Goal: Task Accomplishment & Management: Manage account settings

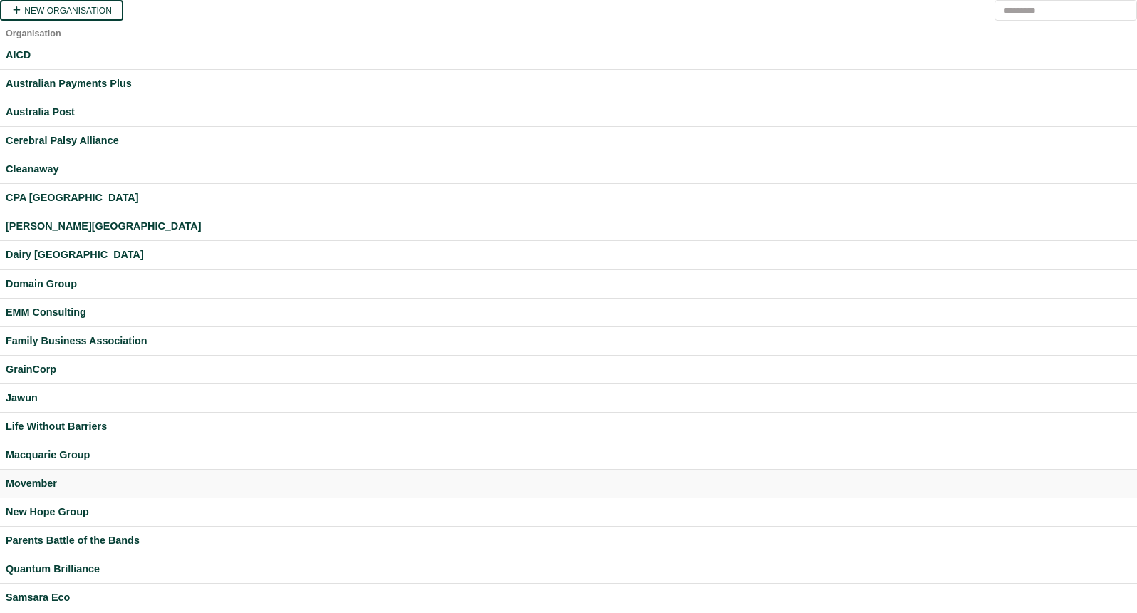
click at [41, 478] on div "Movember" at bounding box center [569, 483] width 1126 height 16
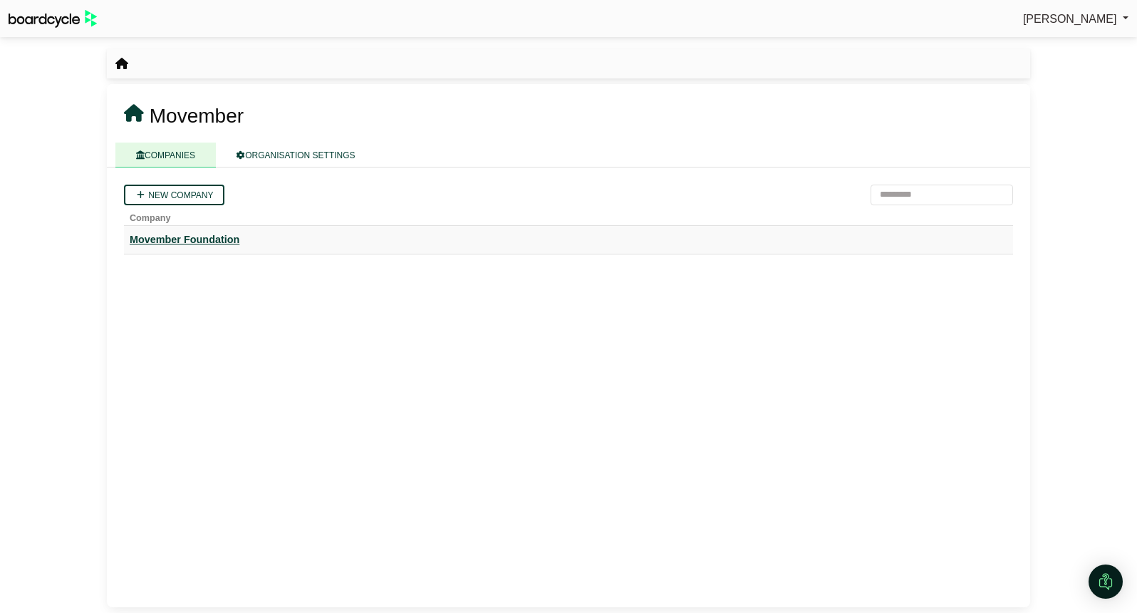
click at [212, 242] on div "Movember Foundation" at bounding box center [569, 240] width 878 height 16
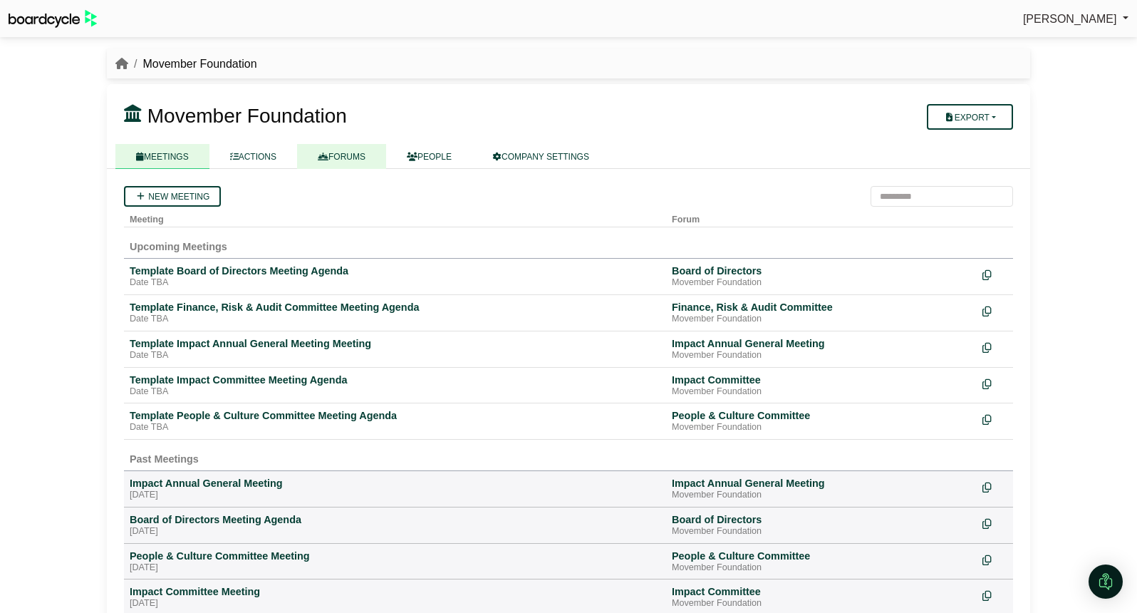
click at [348, 148] on link "FORUMS" at bounding box center [341, 156] width 89 height 25
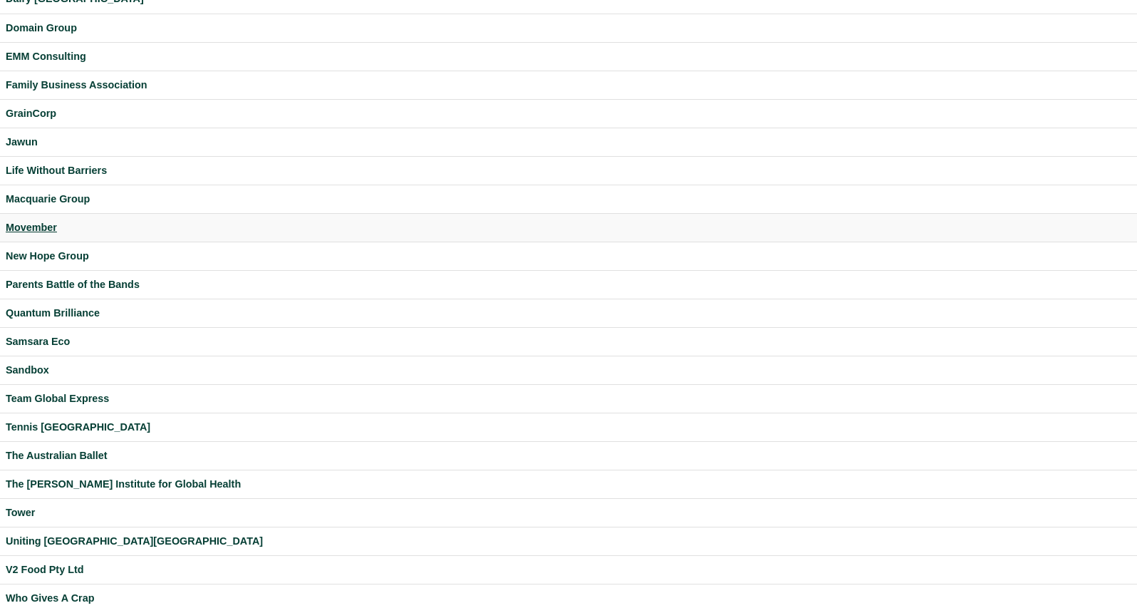
scroll to position [324, 0]
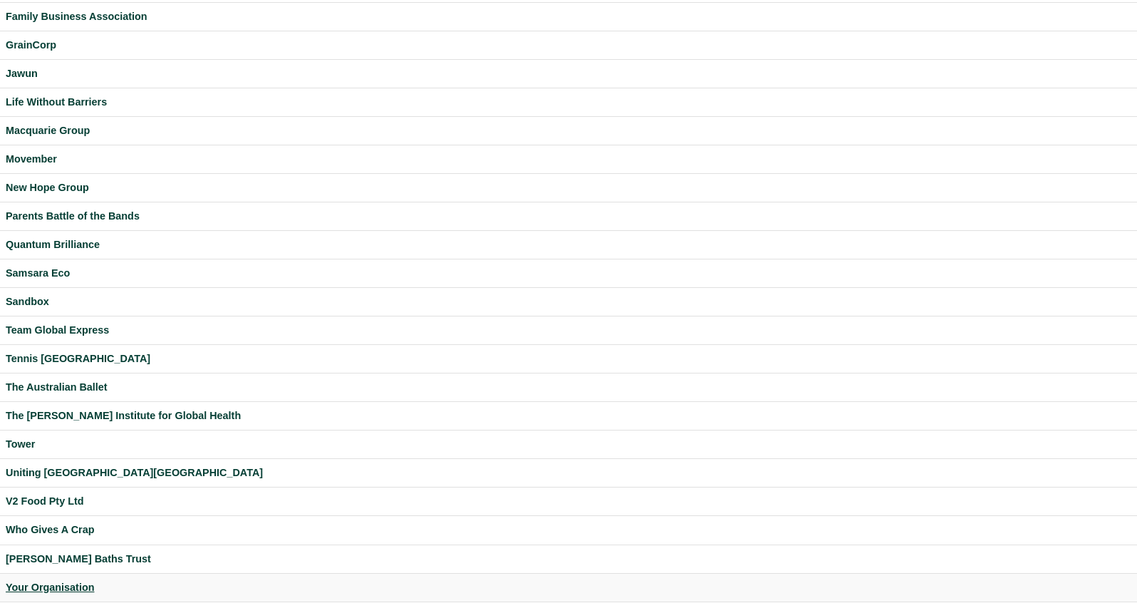
click at [68, 589] on div "Your Organisation" at bounding box center [569, 587] width 1126 height 16
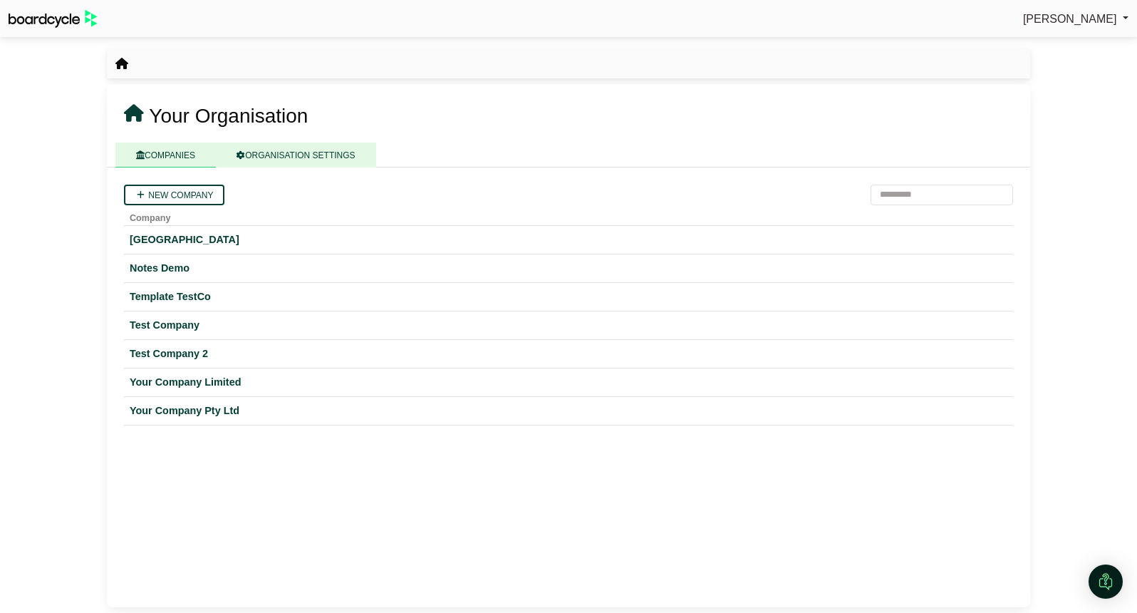
click at [299, 156] on link "ORGANISATION SETTINGS" at bounding box center [296, 155] width 160 height 25
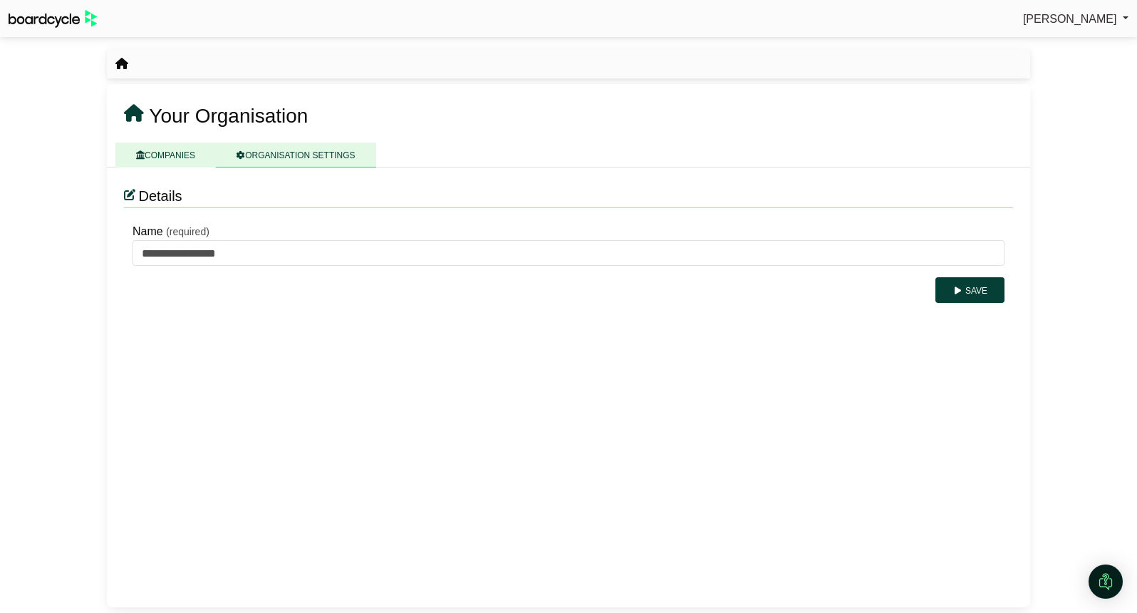
click at [175, 153] on link "COMPANIES" at bounding box center [165, 155] width 100 height 25
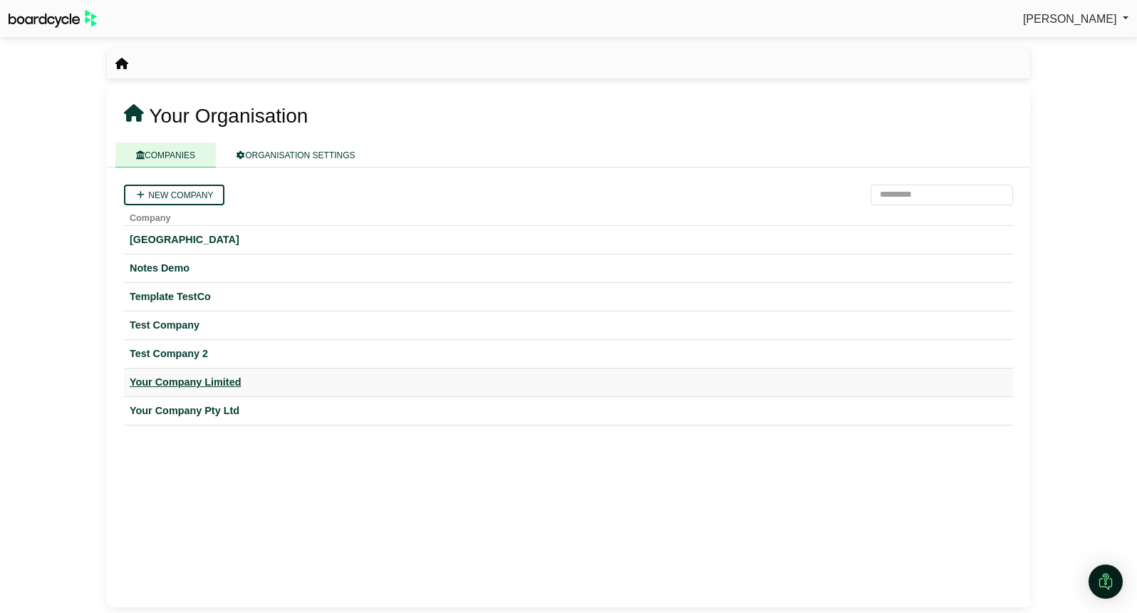
click at [200, 388] on div "Your Company Limited" at bounding box center [569, 382] width 878 height 16
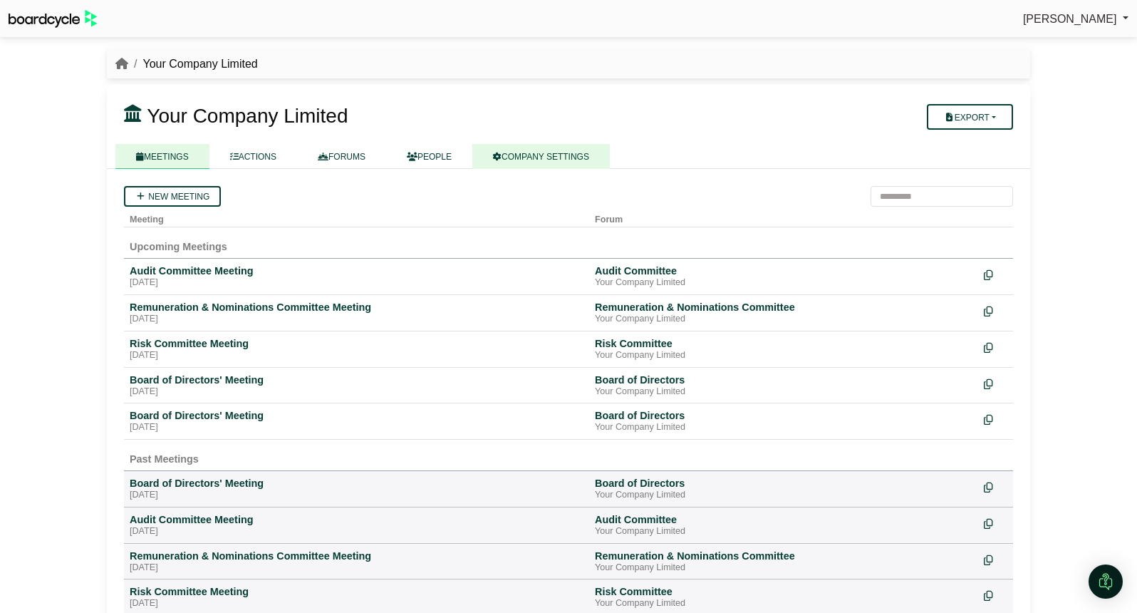
click at [568, 158] on link "COMPANY SETTINGS" at bounding box center [541, 156] width 138 height 25
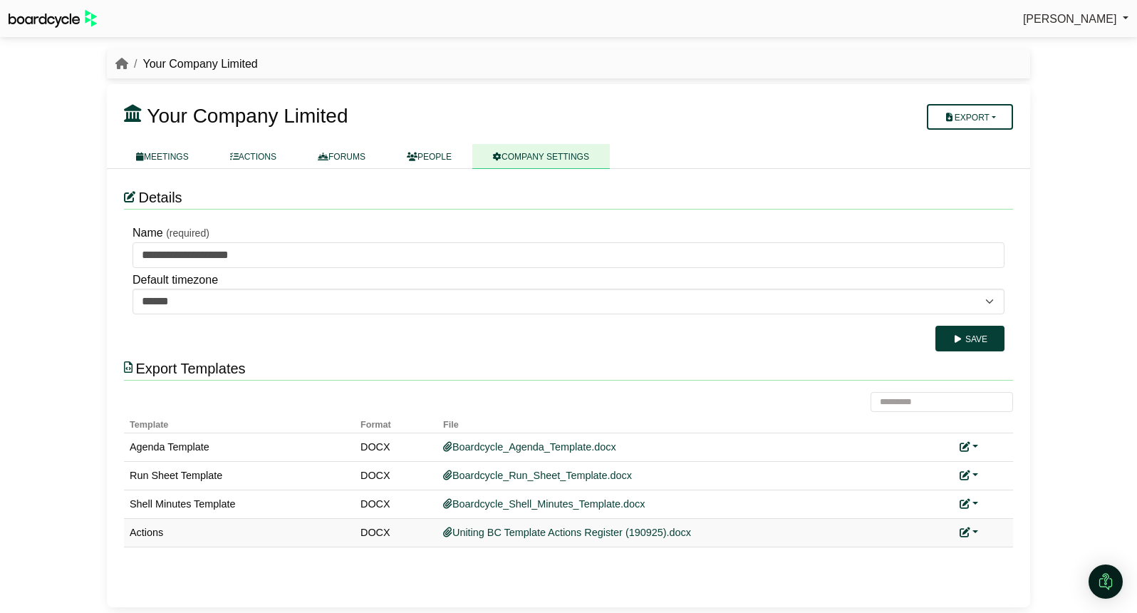
click at [976, 528] on link at bounding box center [969, 532] width 19 height 11
click at [1002, 562] on link "Replace custom template" at bounding box center [1032, 552] width 145 height 27
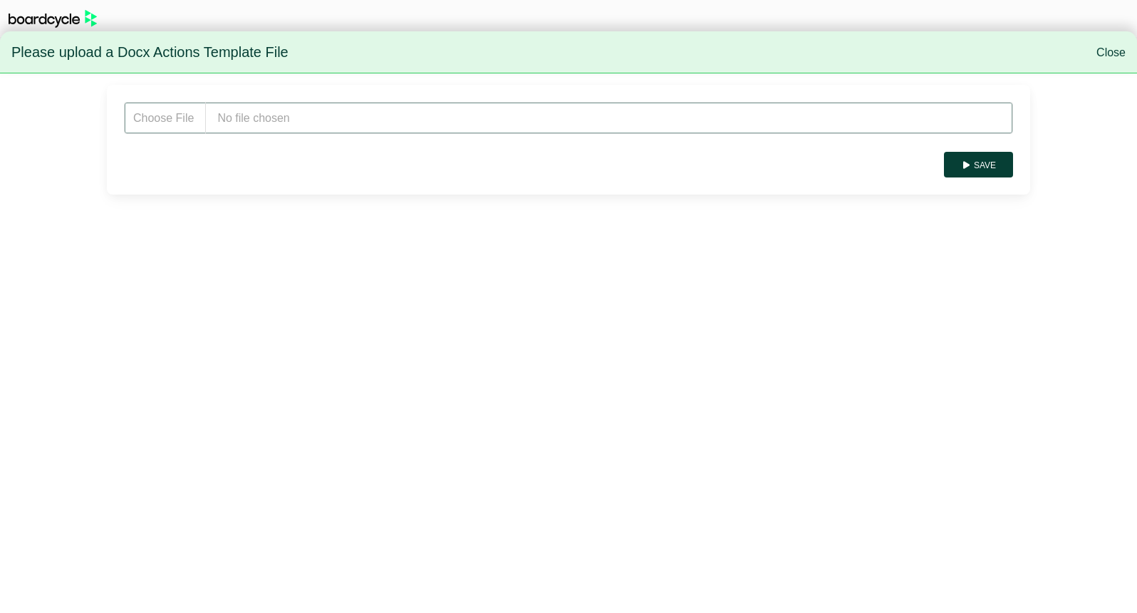
click at [240, 114] on input "file" at bounding box center [568, 118] width 889 height 32
type input "**********"
click at [983, 160] on button "Save" at bounding box center [978, 165] width 69 height 26
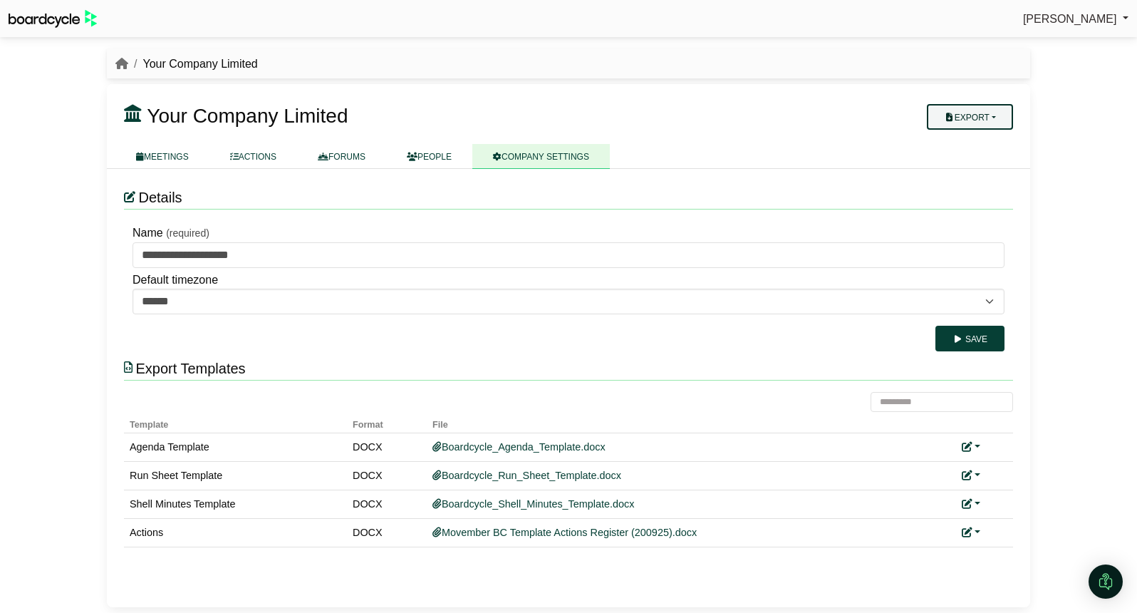
click at [980, 108] on button "Export" at bounding box center [970, 117] width 86 height 26
click at [983, 140] on link "Company Actions" at bounding box center [979, 141] width 114 height 21
click at [978, 530] on link at bounding box center [971, 532] width 19 height 11
click at [988, 549] on link "Replace custom template" at bounding box center [1034, 552] width 145 height 27
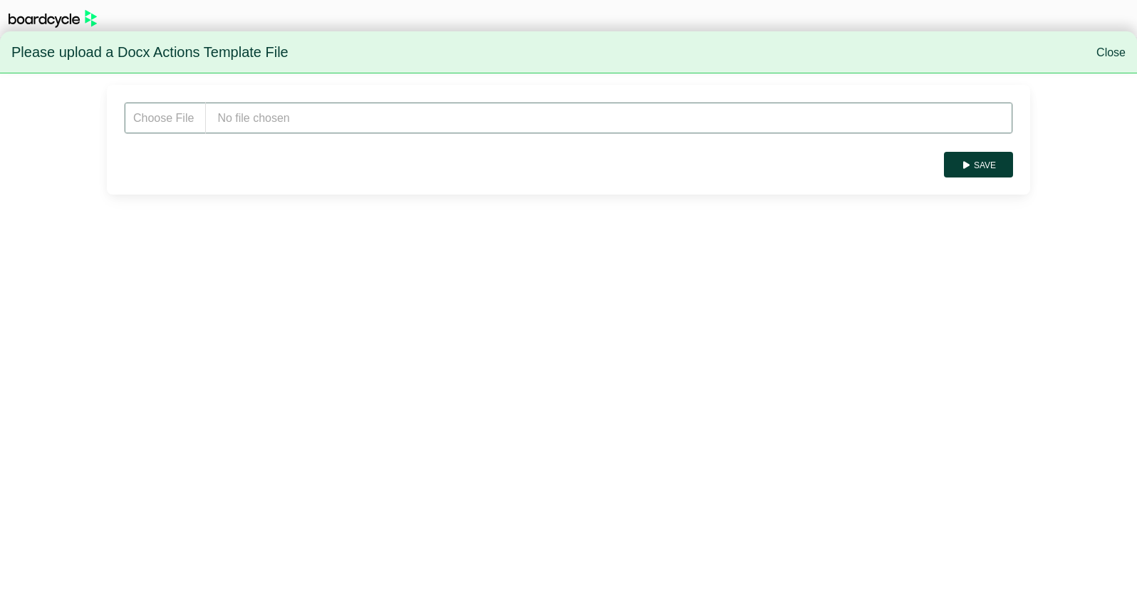
click at [257, 127] on input "file" at bounding box center [568, 118] width 889 height 32
click at [251, 120] on input "file" at bounding box center [568, 118] width 889 height 32
type input "**********"
click at [985, 165] on button "Save" at bounding box center [978, 165] width 69 height 26
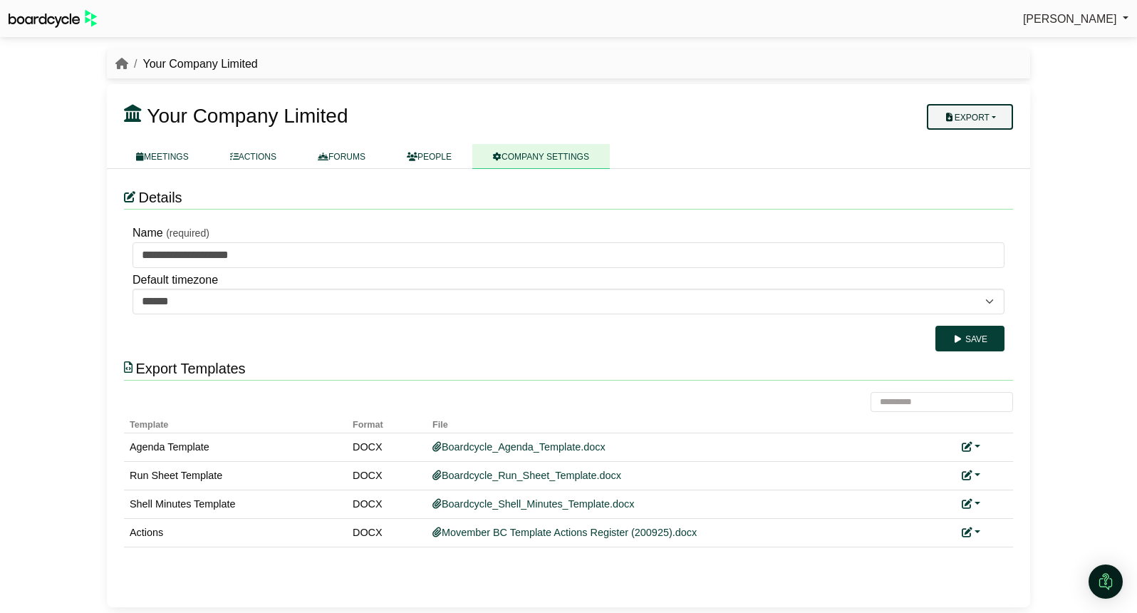
click at [998, 109] on button "Export" at bounding box center [970, 117] width 86 height 26
click at [991, 140] on link "Company Actions" at bounding box center [979, 141] width 114 height 21
click at [973, 536] on link at bounding box center [971, 532] width 19 height 11
click at [997, 549] on link "Replace custom template" at bounding box center [1034, 552] width 145 height 27
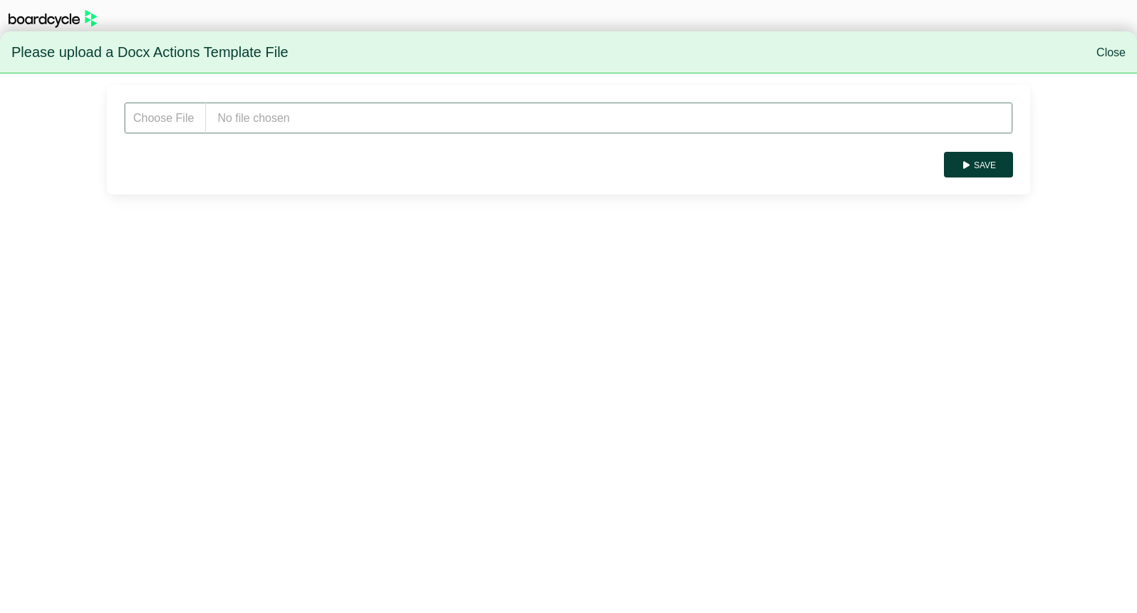
click at [262, 128] on input "file" at bounding box center [568, 118] width 889 height 32
click at [278, 118] on input "file" at bounding box center [568, 118] width 889 height 32
type input "**********"
click at [988, 158] on button "Save" at bounding box center [978, 165] width 69 height 26
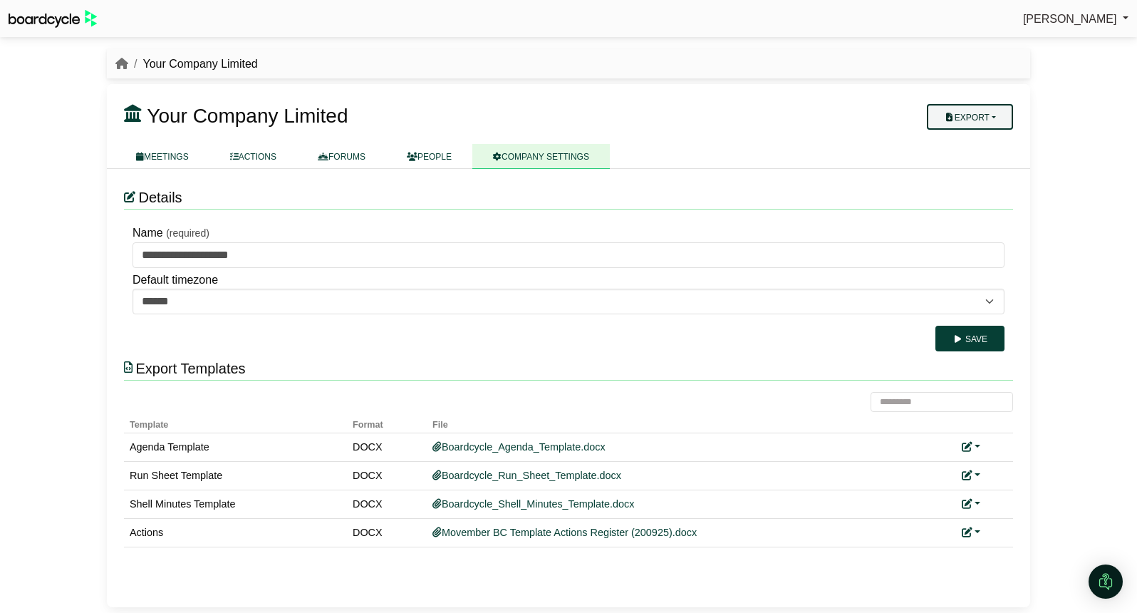
click at [991, 120] on button "Export" at bounding box center [970, 117] width 86 height 26
click at [992, 138] on link "Company Actions" at bounding box center [979, 141] width 114 height 21
click at [979, 532] on link at bounding box center [971, 532] width 19 height 11
click at [1009, 545] on link "Replace custom template" at bounding box center [1034, 552] width 145 height 27
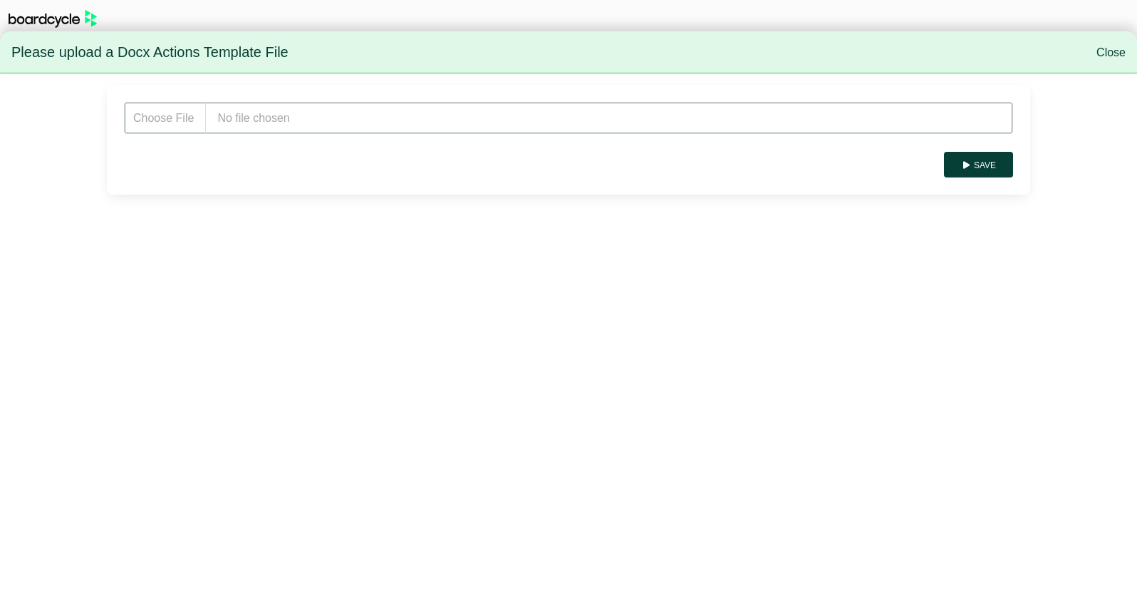
click at [308, 114] on input "file" at bounding box center [568, 118] width 889 height 32
click at [271, 121] on input "file" at bounding box center [568, 118] width 889 height 32
type input "**********"
click at [979, 175] on button "Save" at bounding box center [978, 165] width 69 height 26
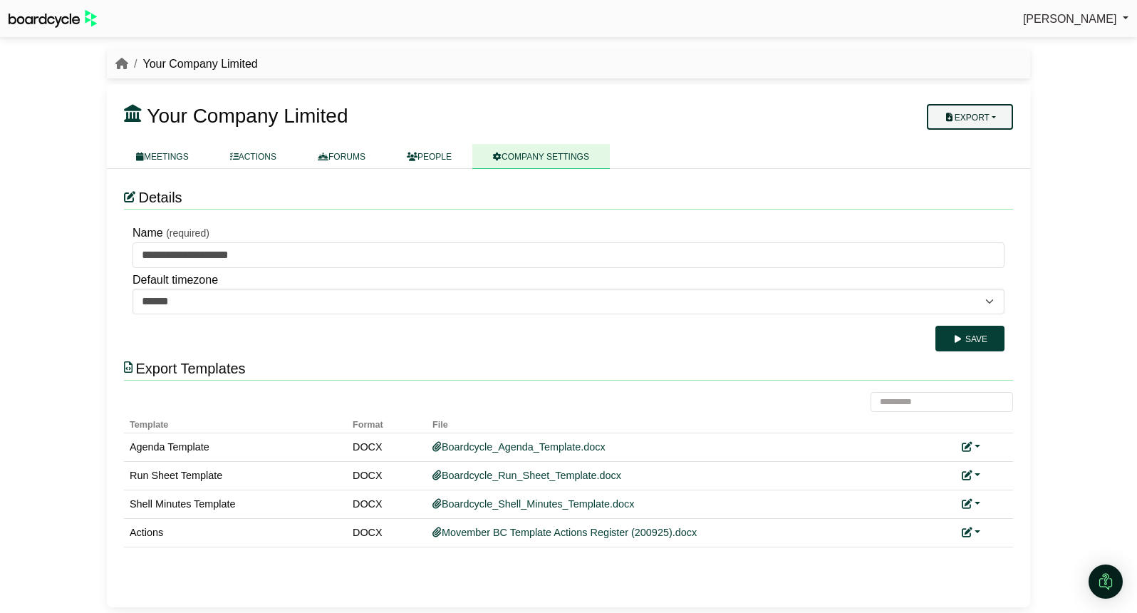
click at [986, 119] on button "Export" at bounding box center [970, 117] width 86 height 26
click at [994, 140] on link "Company Actions" at bounding box center [979, 141] width 114 height 21
click at [350, 161] on link "FORUMS" at bounding box center [341, 156] width 89 height 25
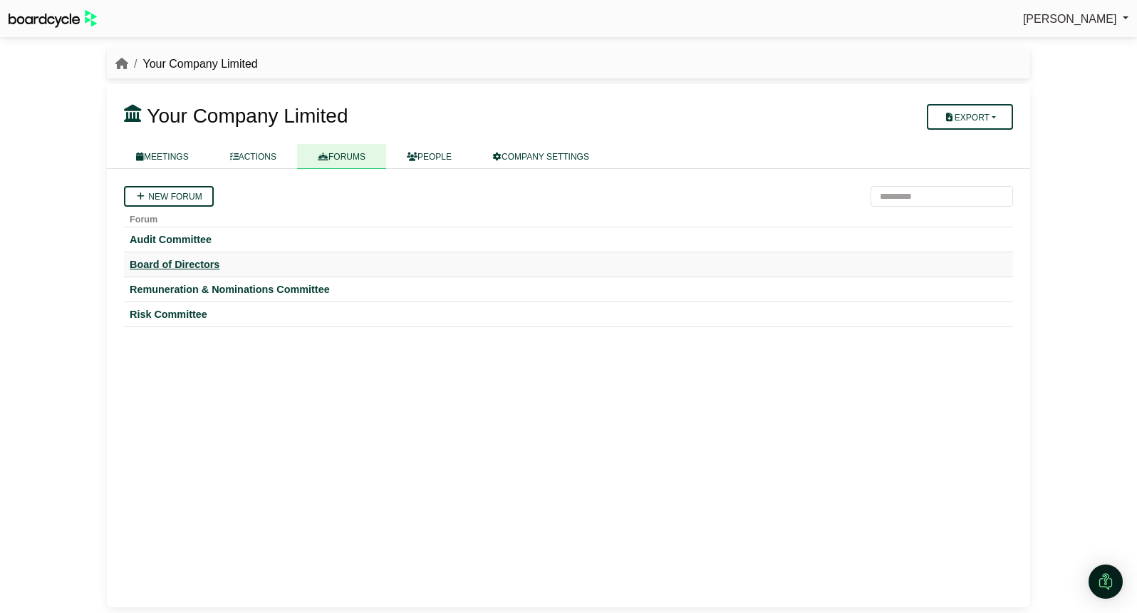
click at [184, 262] on div "Board of Directors" at bounding box center [569, 264] width 878 height 13
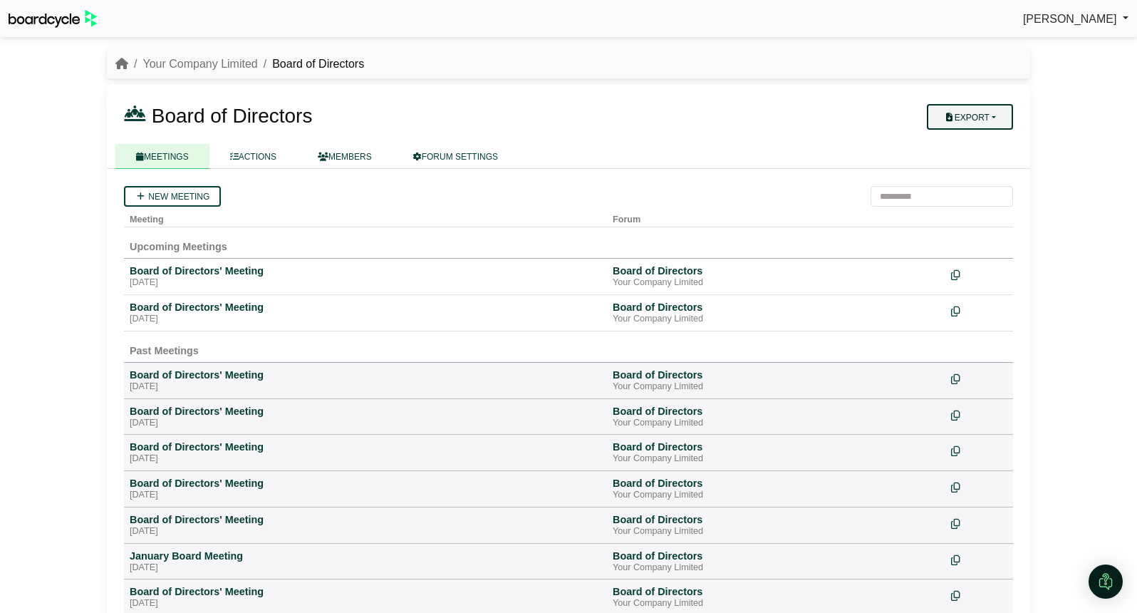
click at [988, 119] on button "Export" at bounding box center [970, 117] width 86 height 26
click at [990, 142] on link "Forum Actions" at bounding box center [979, 141] width 114 height 21
click at [214, 289] on td "Board of Directors' Meeting Friday, 26 September 2025" at bounding box center [365, 276] width 483 height 36
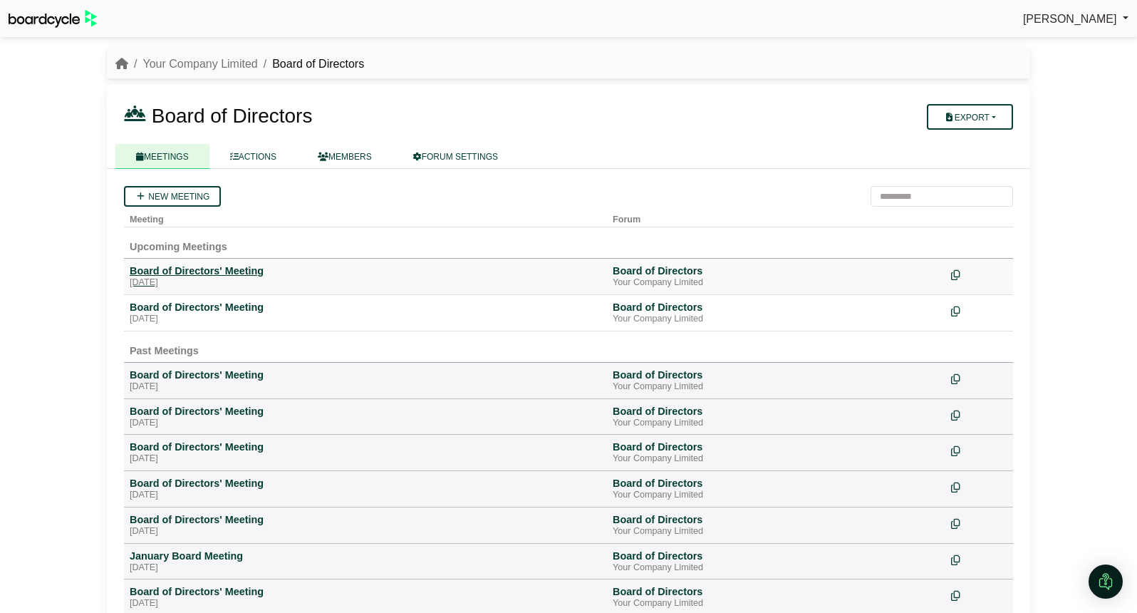
click at [173, 279] on div "[DATE]" at bounding box center [366, 282] width 472 height 11
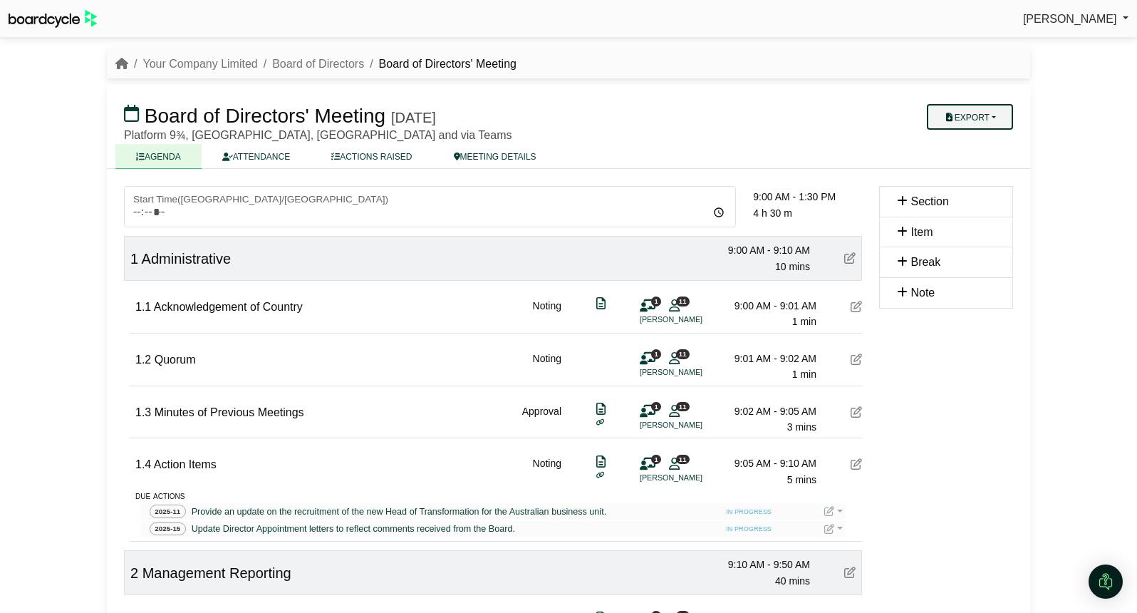
click at [1004, 116] on button "Export" at bounding box center [970, 117] width 86 height 26
click at [981, 205] on link "Actions" at bounding box center [984, 205] width 124 height 21
click at [229, 64] on link "Your Company Limited" at bounding box center [200, 64] width 115 height 12
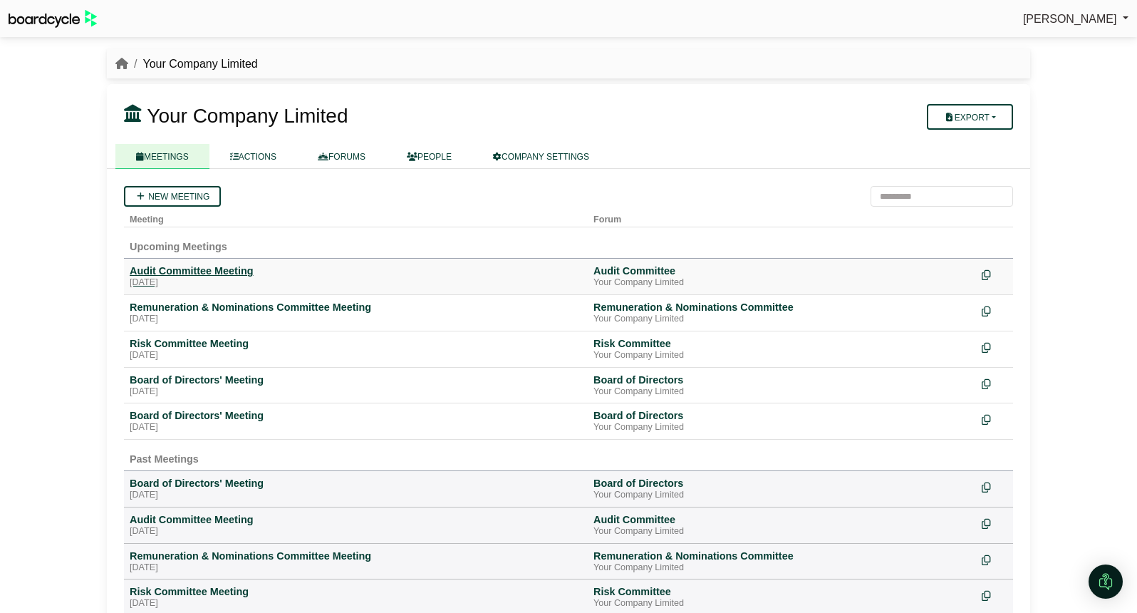
click at [205, 273] on div "Audit Committee Meeting" at bounding box center [356, 270] width 453 height 13
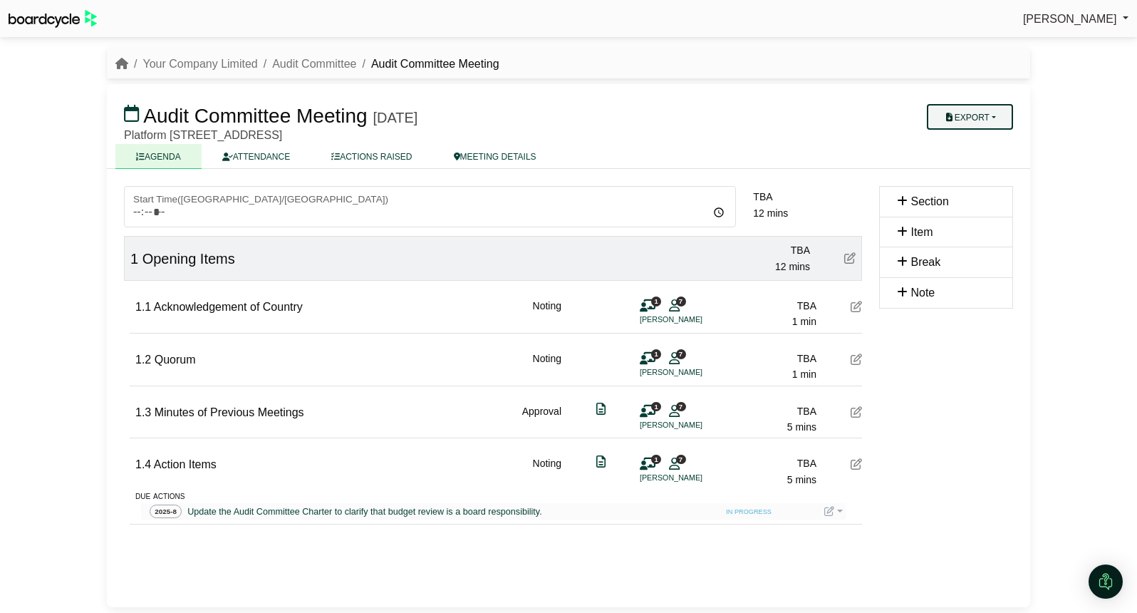
click at [998, 118] on button "Export" at bounding box center [970, 117] width 86 height 26
click at [987, 200] on link "Actions" at bounding box center [984, 205] width 124 height 21
click at [231, 67] on link "Your Company Limited" at bounding box center [200, 64] width 115 height 12
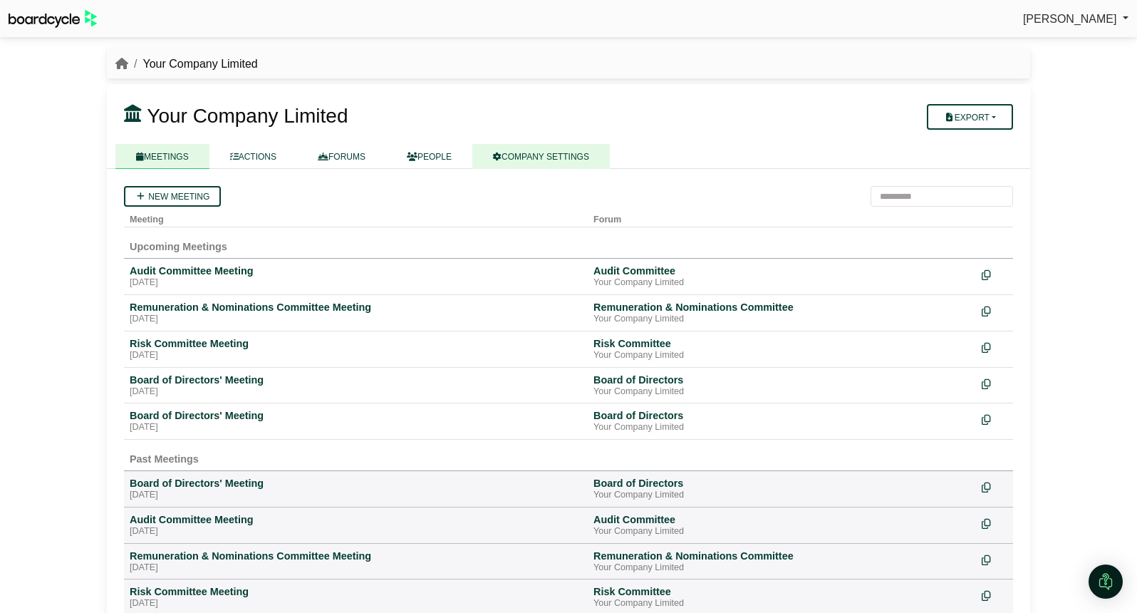
click at [556, 160] on link "COMPANY SETTINGS" at bounding box center [541, 156] width 138 height 25
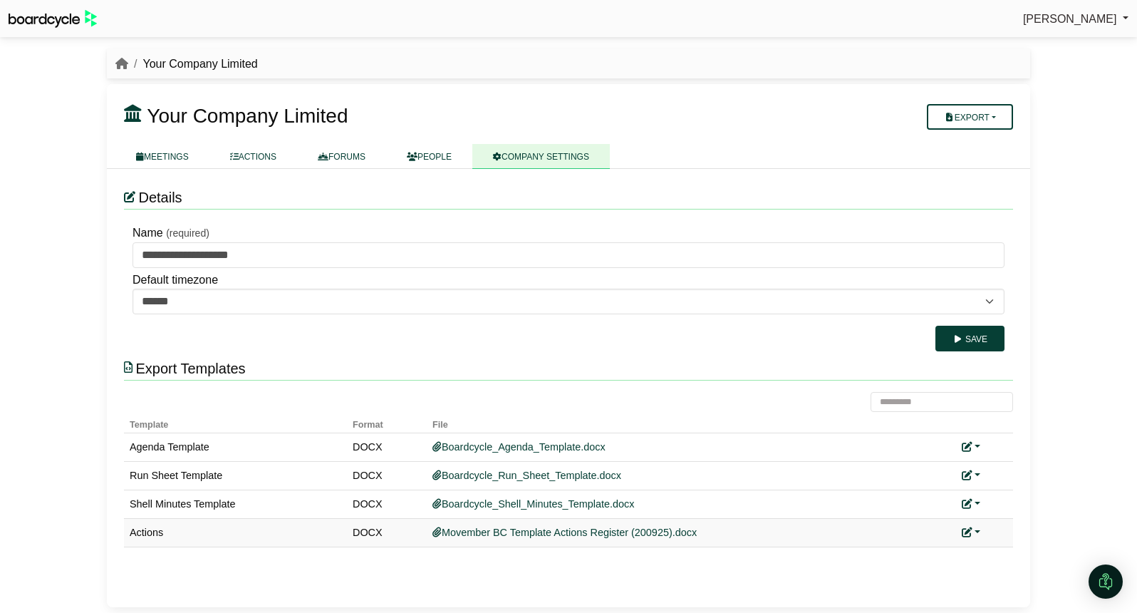
click at [972, 533] on icon at bounding box center [967, 532] width 10 height 10
click at [1015, 554] on link "Replace custom template" at bounding box center [1034, 552] width 145 height 27
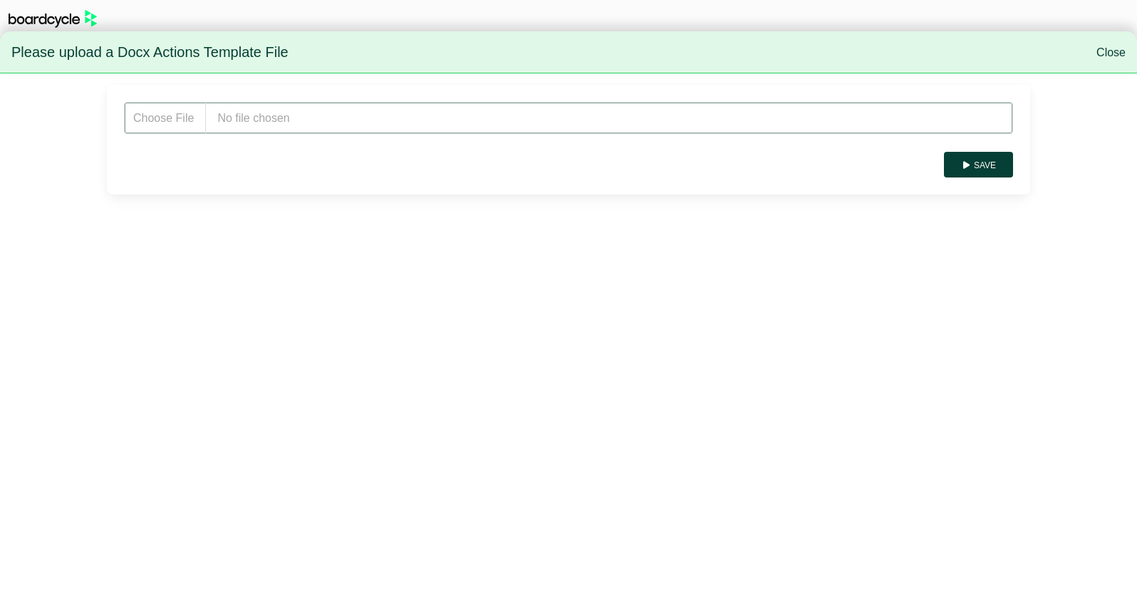
click at [331, 118] on input "file" at bounding box center [568, 118] width 889 height 32
click at [266, 116] on input "file" at bounding box center [568, 118] width 889 height 32
type input "**********"
click at [1009, 162] on button "Save" at bounding box center [978, 165] width 69 height 26
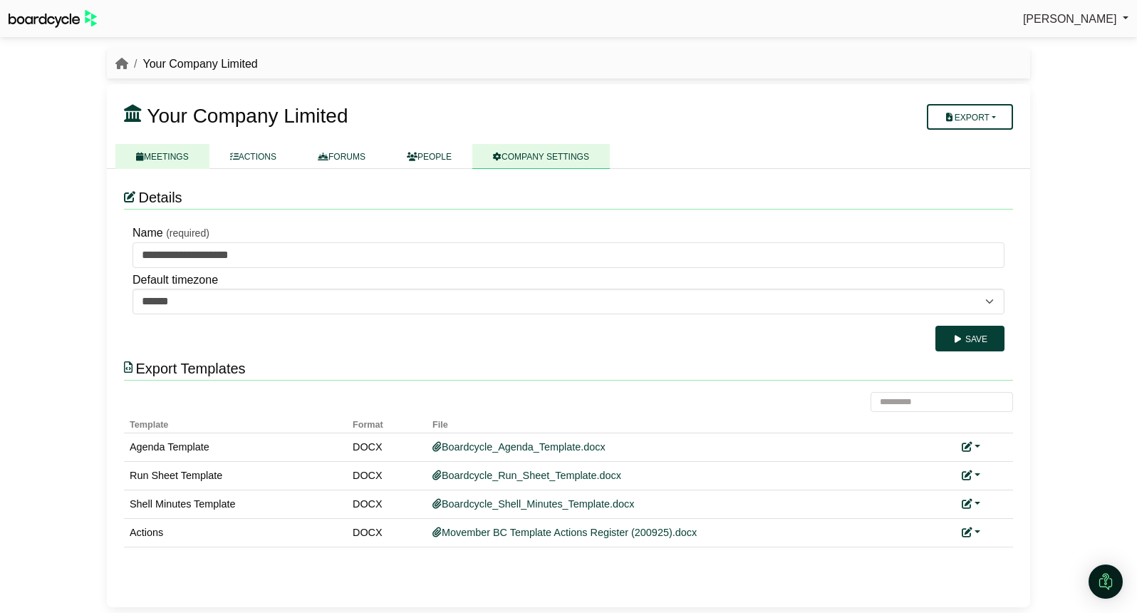
click at [174, 158] on link "MEETINGS" at bounding box center [162, 156] width 94 height 25
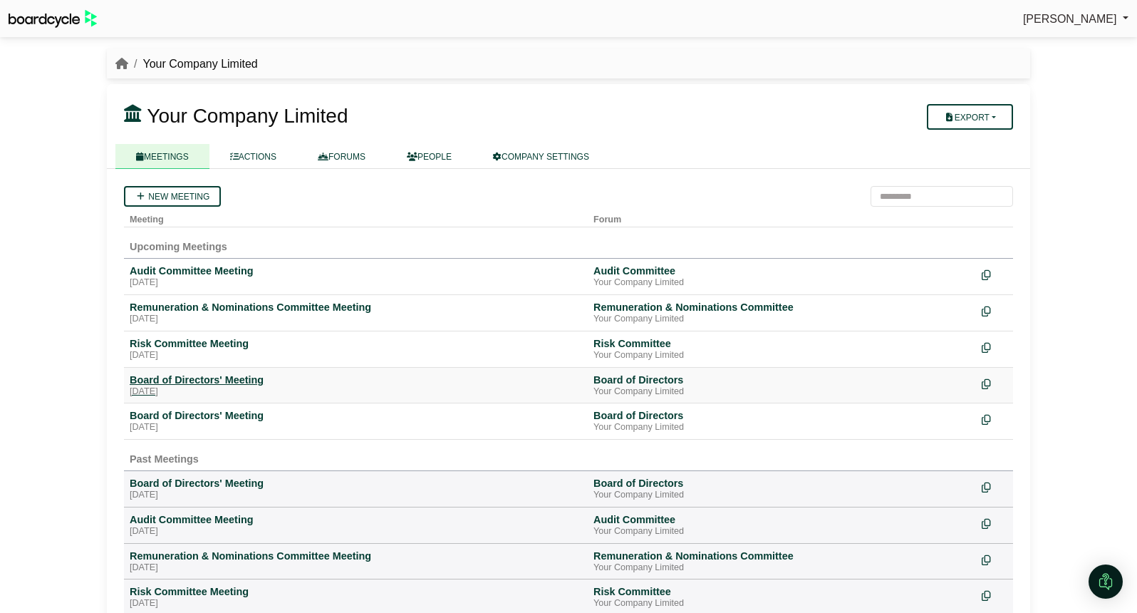
click at [227, 387] on div "[DATE]" at bounding box center [356, 391] width 453 height 11
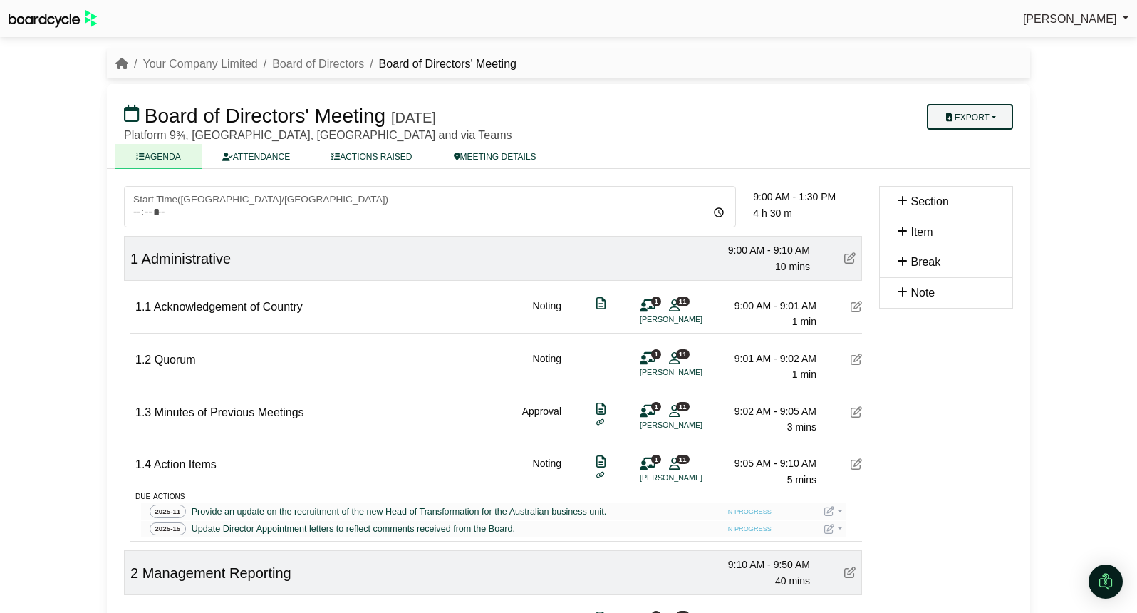
click at [990, 106] on button "Export" at bounding box center [970, 117] width 86 height 26
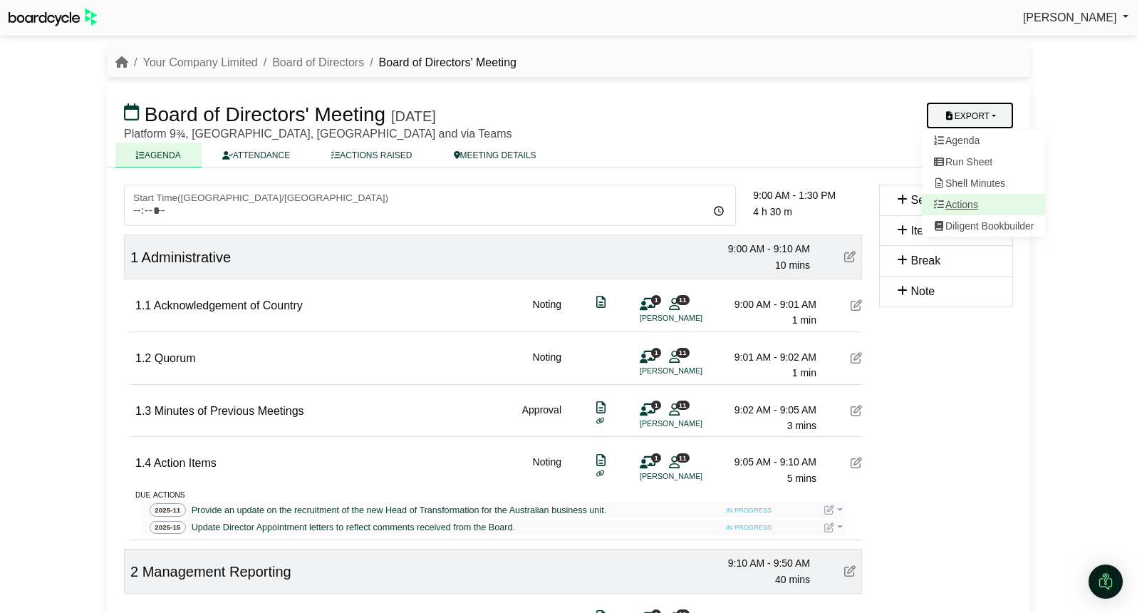
click at [981, 197] on link "Actions" at bounding box center [984, 204] width 124 height 21
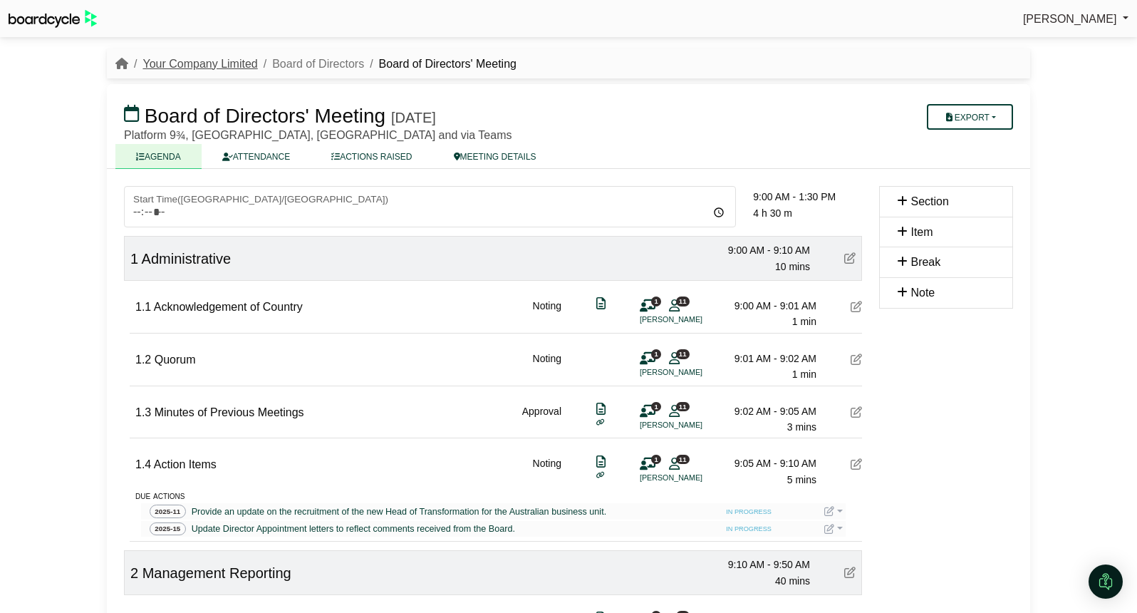
click at [205, 64] on link "Your Company Limited" at bounding box center [200, 64] width 115 height 12
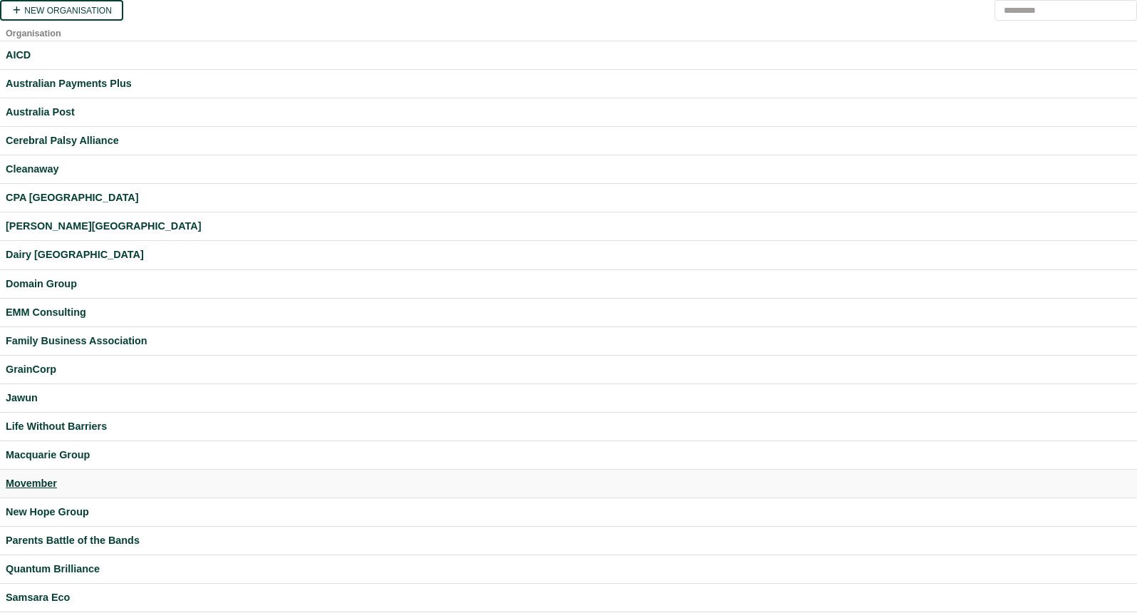
click at [47, 477] on div "Movember" at bounding box center [569, 483] width 1126 height 16
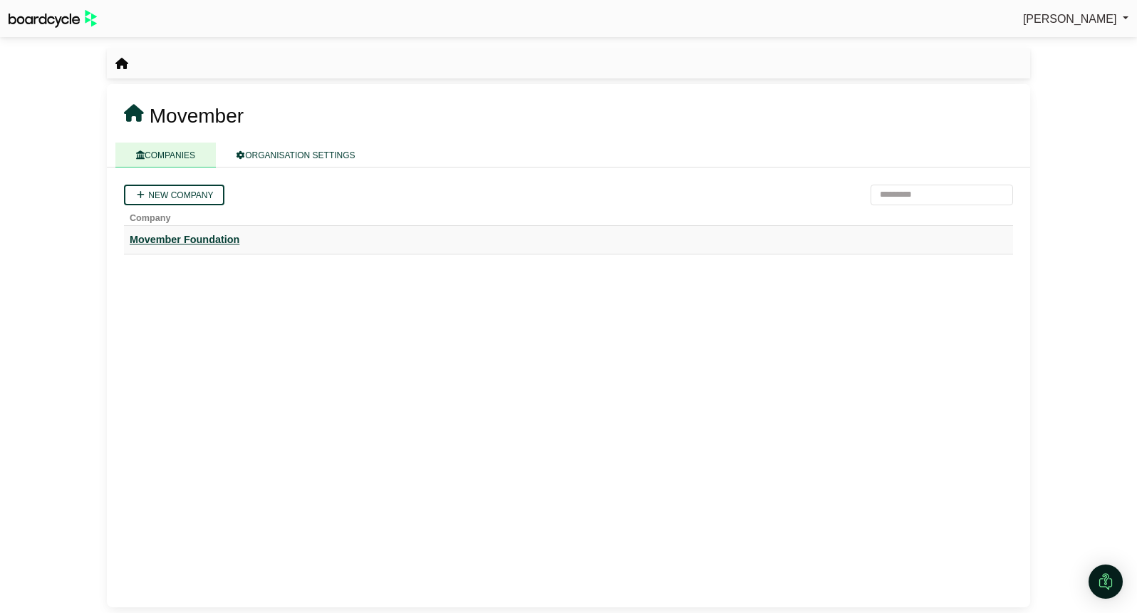
click at [185, 238] on div "Movember Foundation" at bounding box center [569, 240] width 878 height 16
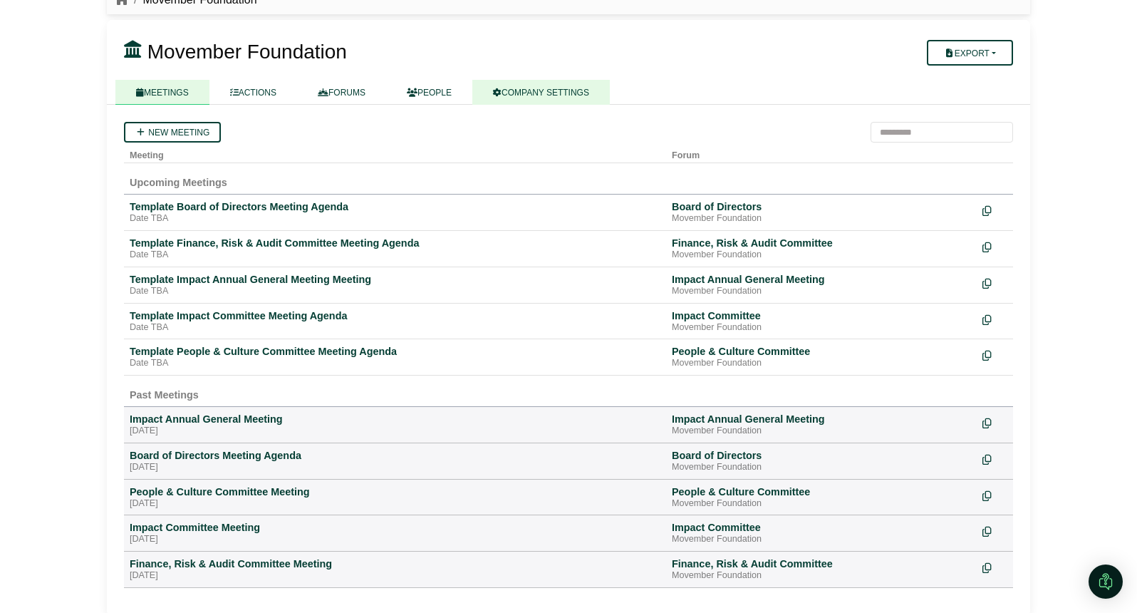
scroll to position [66, 0]
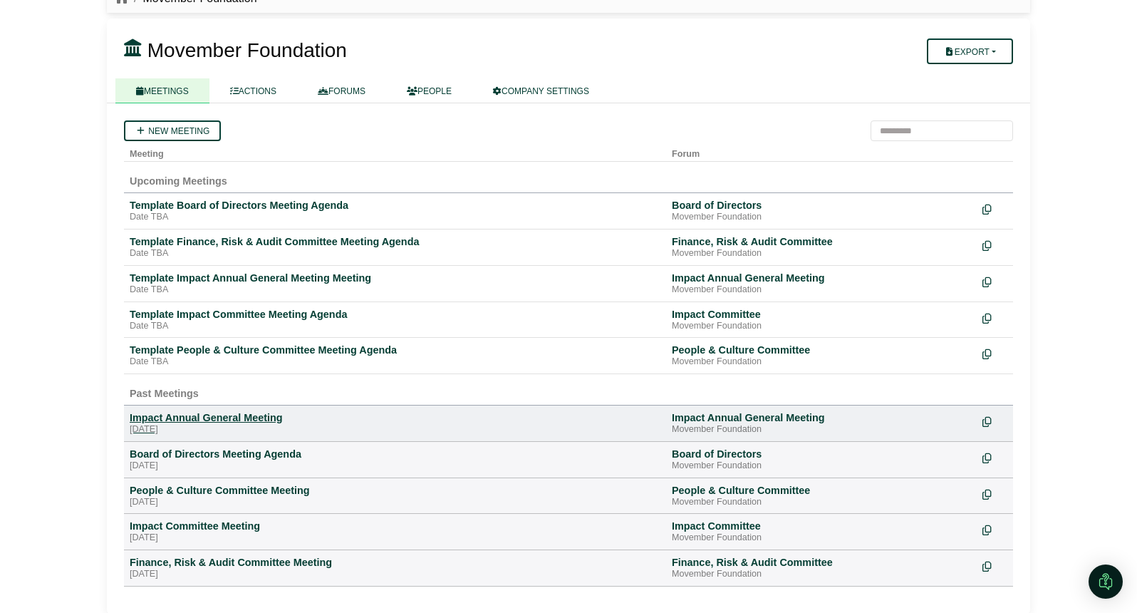
click at [225, 415] on div "Impact Annual General Meeting" at bounding box center [395, 417] width 531 height 13
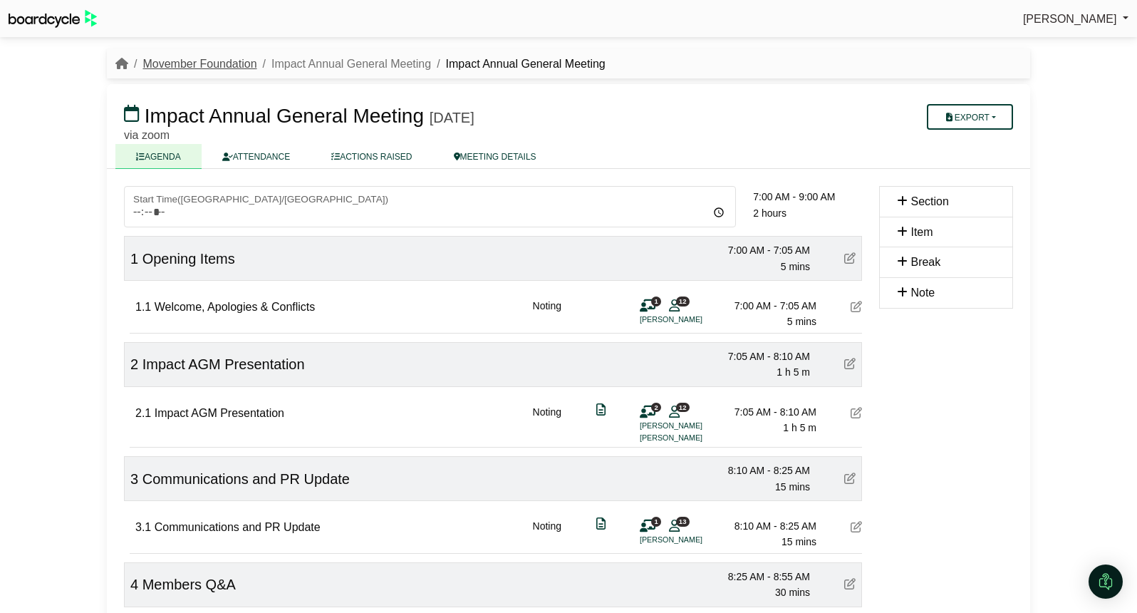
click at [199, 58] on link "Movember Foundation" at bounding box center [200, 64] width 114 height 12
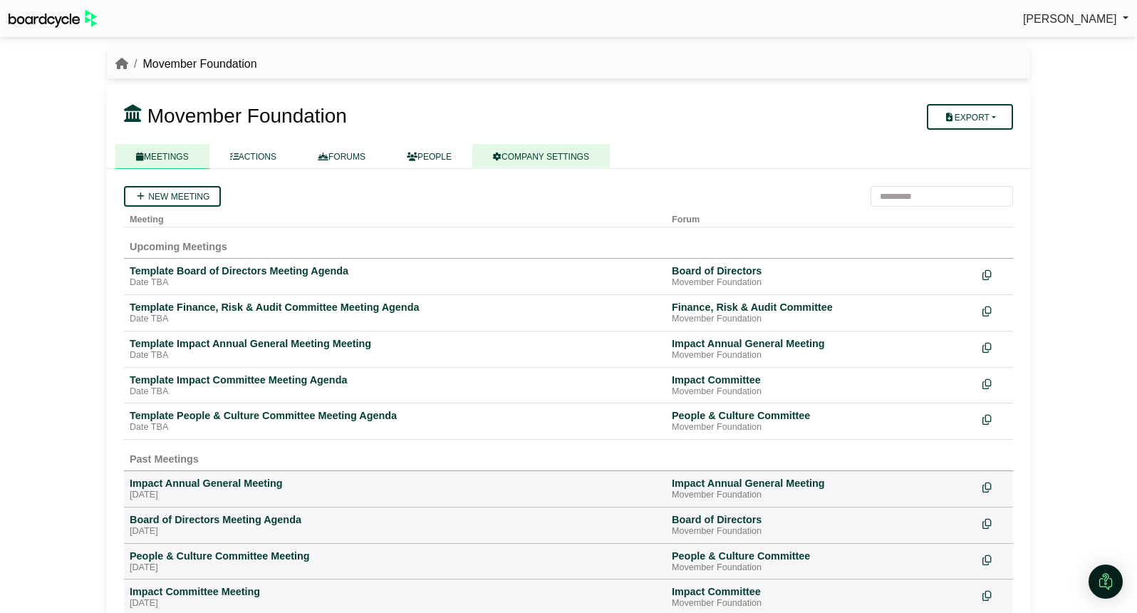
click at [566, 155] on link "COMPANY SETTINGS" at bounding box center [541, 156] width 138 height 25
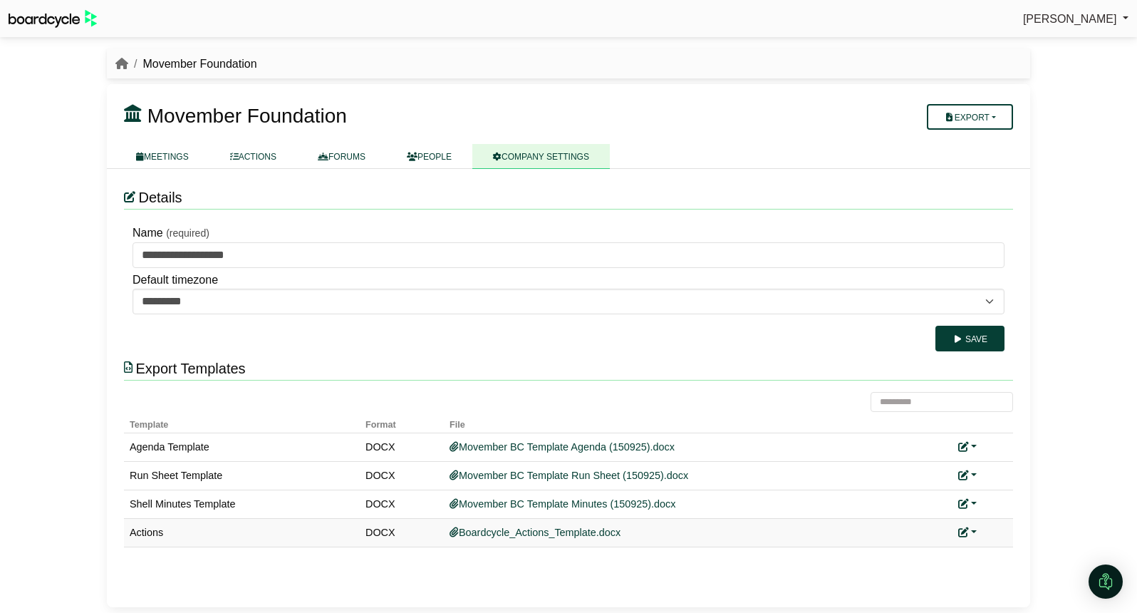
click at [973, 533] on link at bounding box center [967, 532] width 19 height 11
click at [996, 547] on link "Add custom template" at bounding box center [1021, 552] width 126 height 27
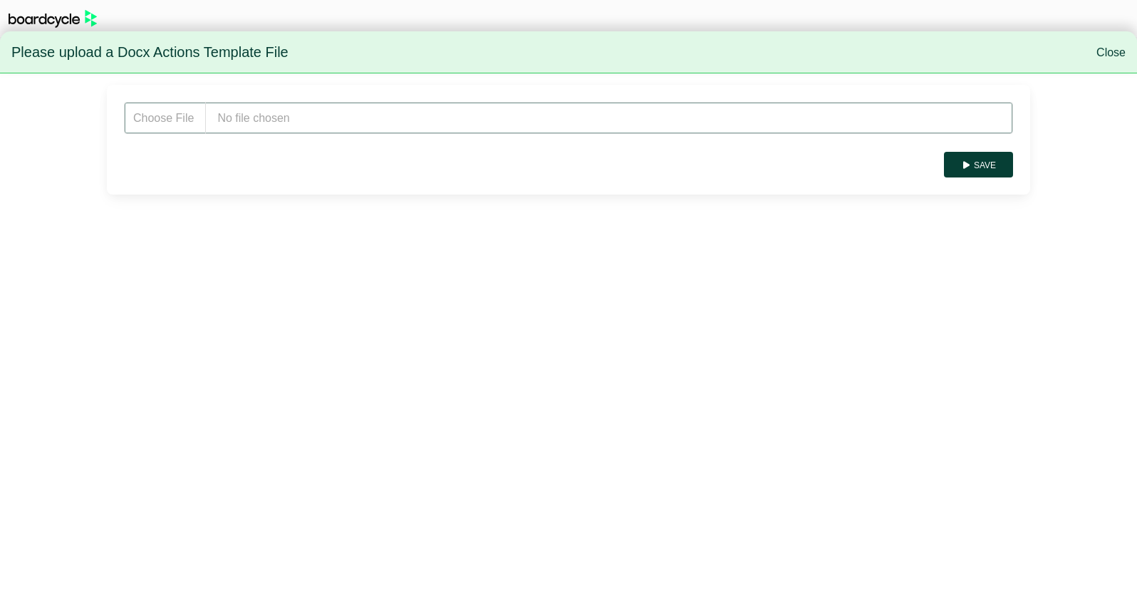
click at [268, 110] on input "file" at bounding box center [568, 118] width 889 height 32
type input "**********"
click at [978, 160] on button "Save" at bounding box center [978, 165] width 69 height 26
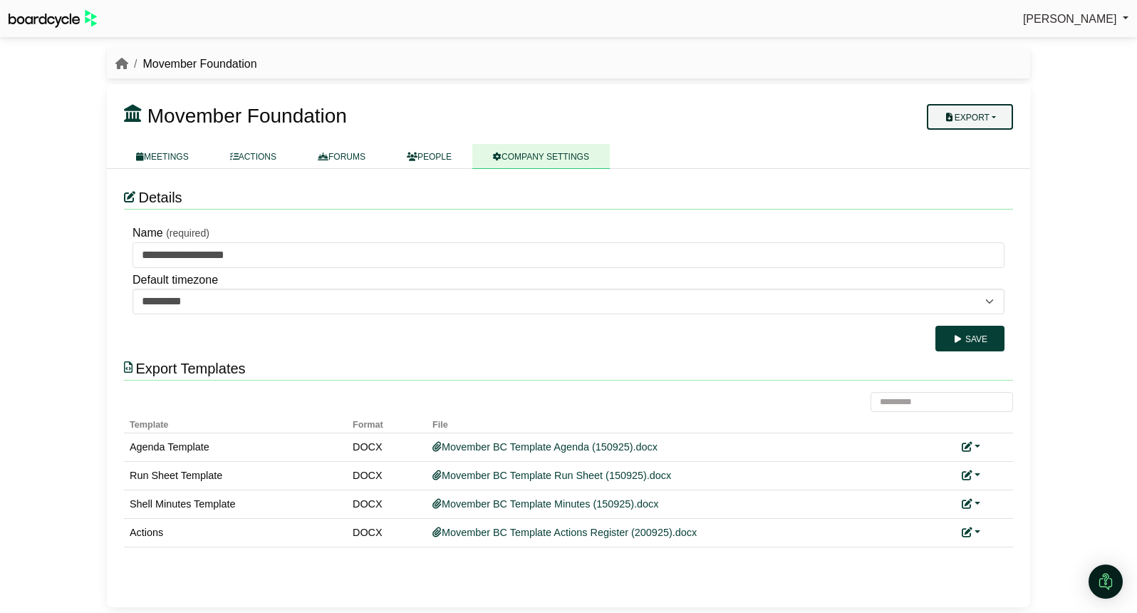
click at [988, 121] on button "Export" at bounding box center [970, 117] width 86 height 26
click at [988, 138] on link "Company Actions" at bounding box center [979, 141] width 114 height 21
click at [180, 157] on link "MEETINGS" at bounding box center [162, 156] width 94 height 25
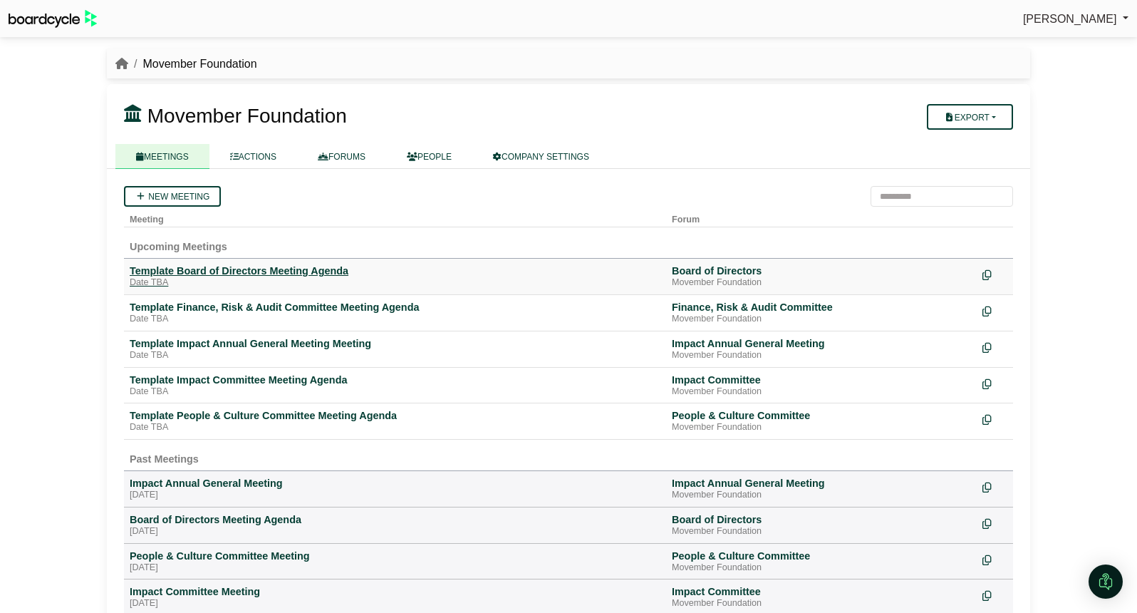
click at [254, 276] on div "Template Board of Directors Meeting Agenda" at bounding box center [395, 270] width 531 height 13
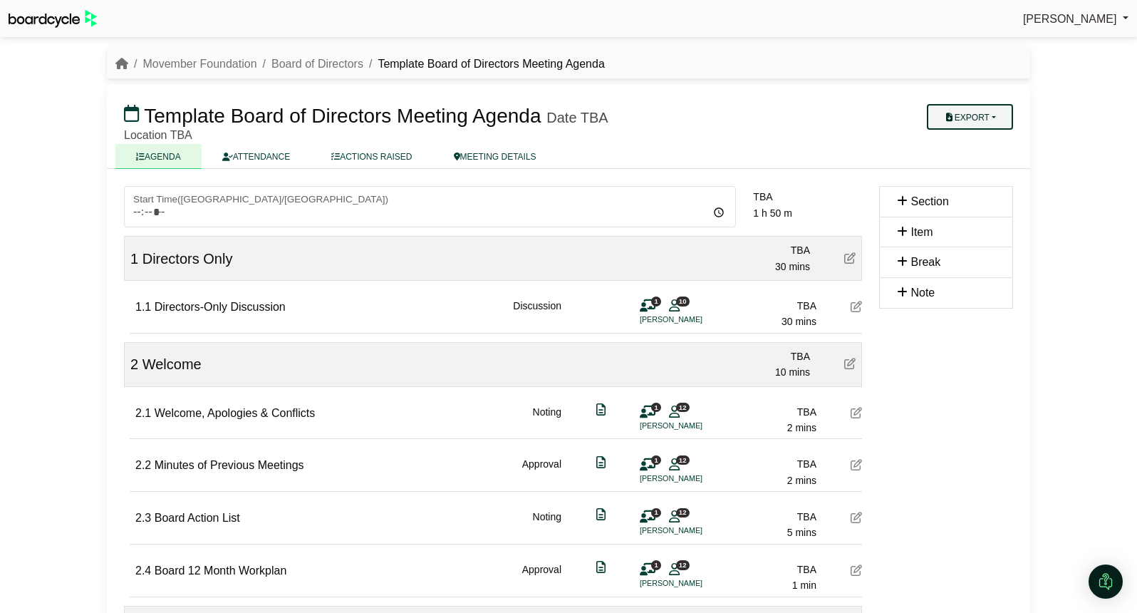
click at [998, 126] on button "Export" at bounding box center [970, 117] width 86 height 26
click at [978, 204] on link "Actions" at bounding box center [984, 205] width 124 height 21
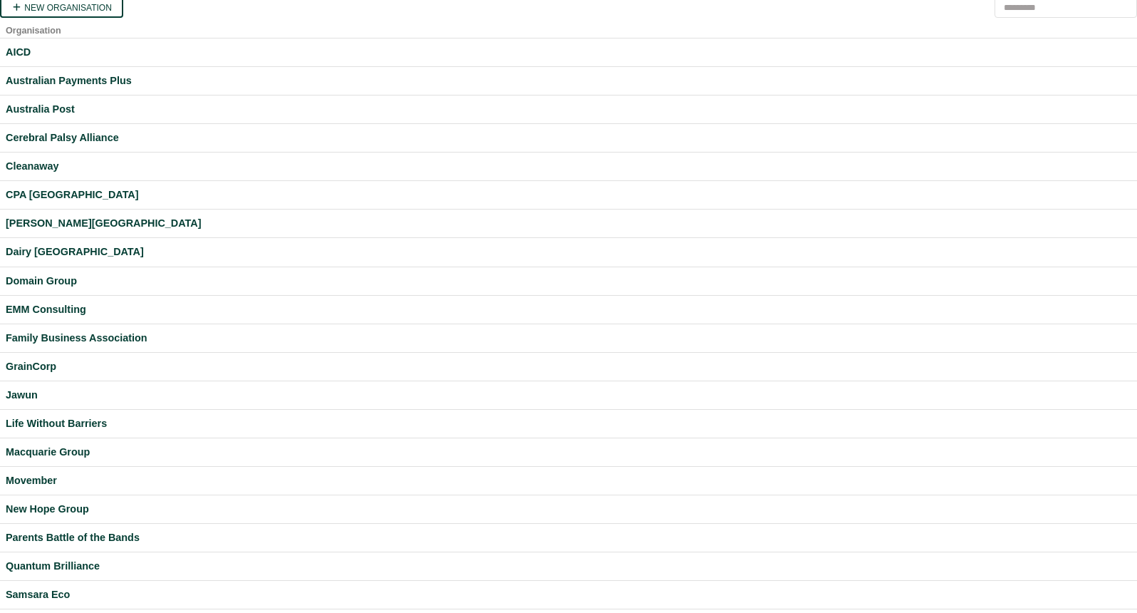
scroll to position [324, 0]
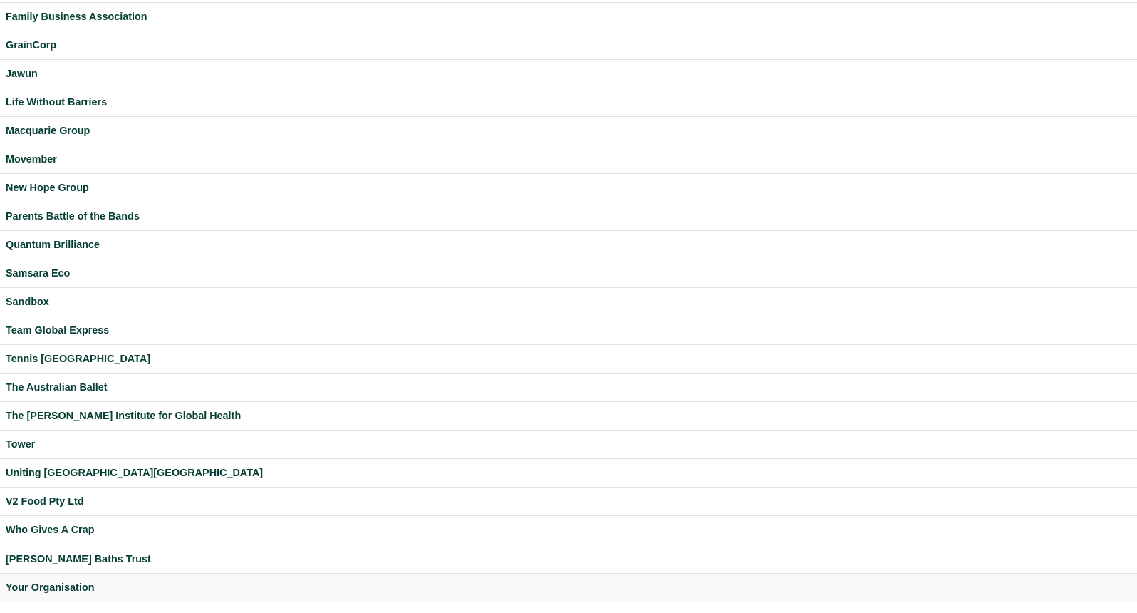
click at [71, 587] on div "Your Organisation" at bounding box center [569, 587] width 1126 height 16
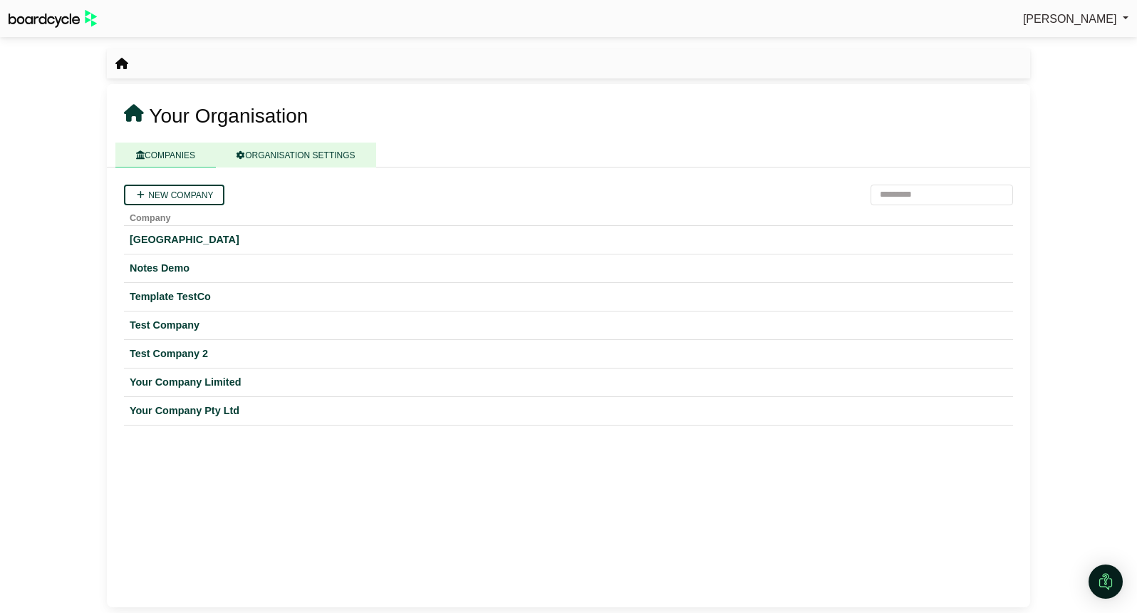
click at [286, 153] on link "ORGANISATION SETTINGS" at bounding box center [296, 155] width 160 height 25
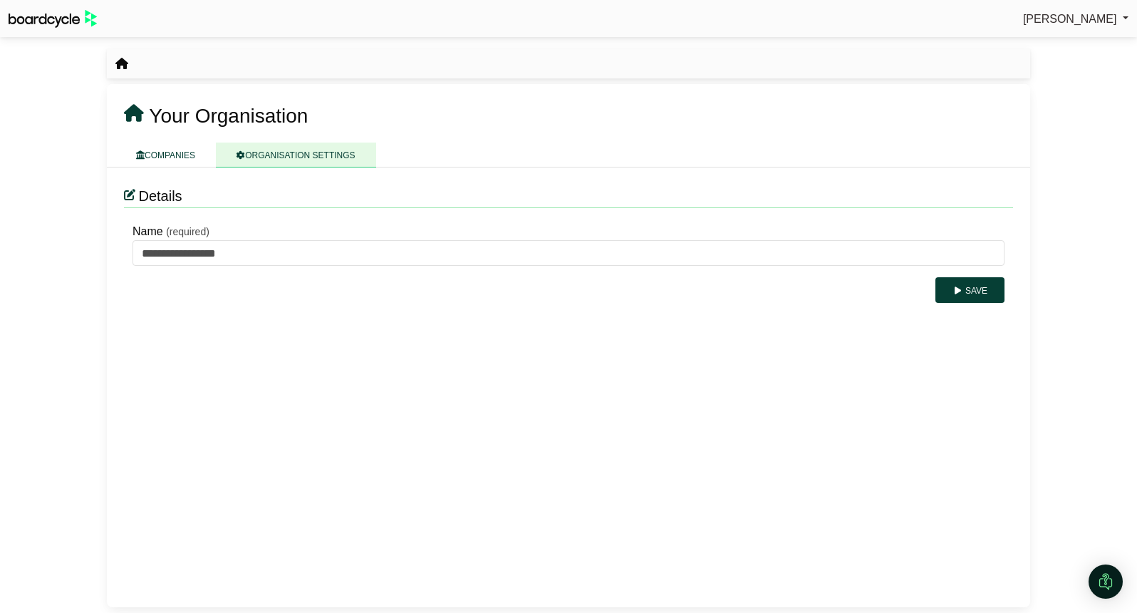
drag, startPoint x: 158, startPoint y: 156, endPoint x: 189, endPoint y: 257, distance: 105.0
click at [158, 156] on link "COMPANIES" at bounding box center [165, 155] width 100 height 25
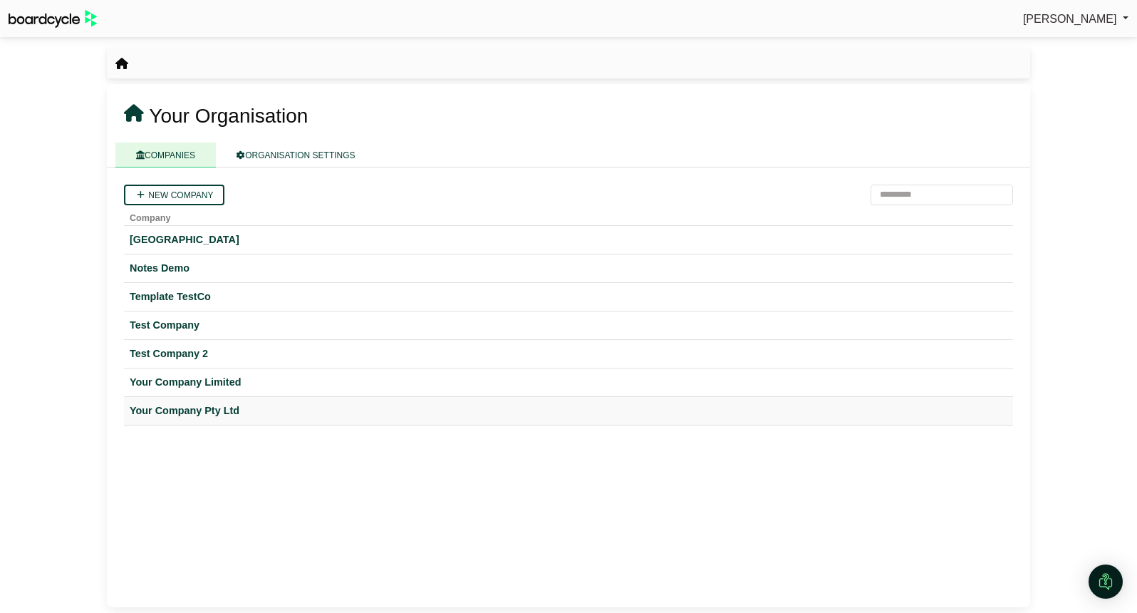
drag, startPoint x: 195, startPoint y: 383, endPoint x: 378, endPoint y: 398, distance: 184.4
click at [195, 383] on div "Your Company Limited" at bounding box center [569, 382] width 878 height 16
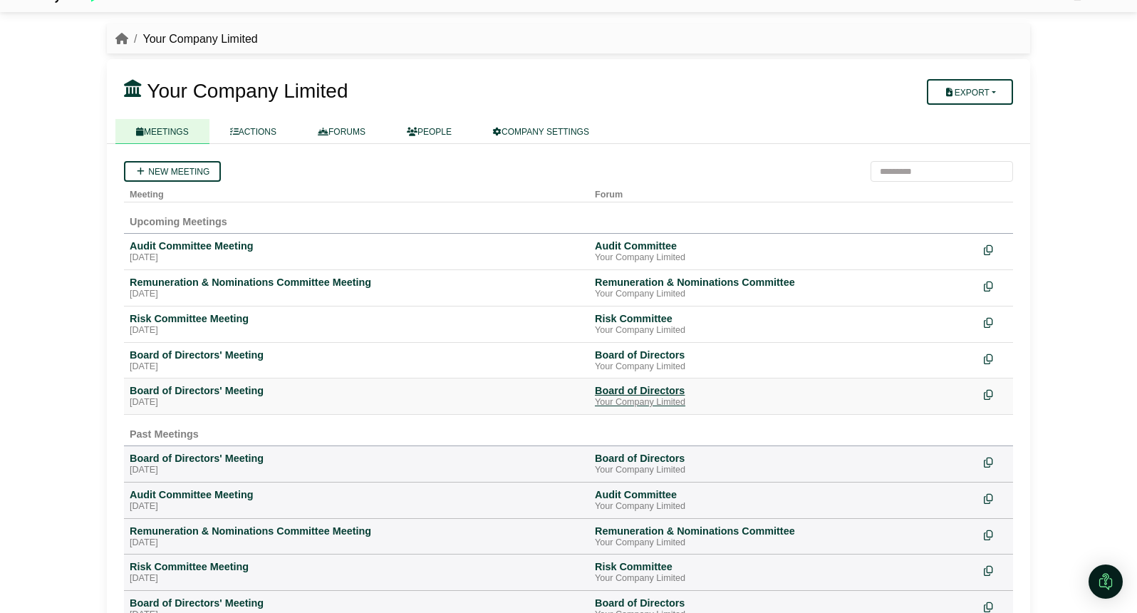
scroll to position [26, 0]
click at [583, 135] on link "COMPANY SETTINGS" at bounding box center [541, 130] width 138 height 25
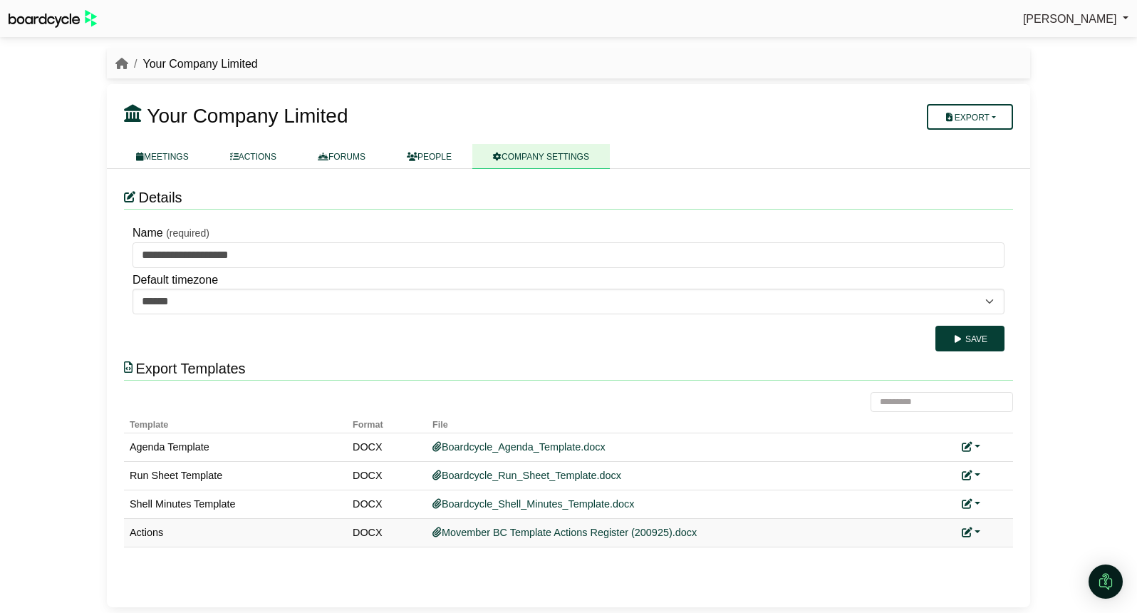
click at [972, 535] on icon at bounding box center [967, 532] width 10 height 10
click at [996, 549] on link "Replace custom template" at bounding box center [1034, 552] width 145 height 27
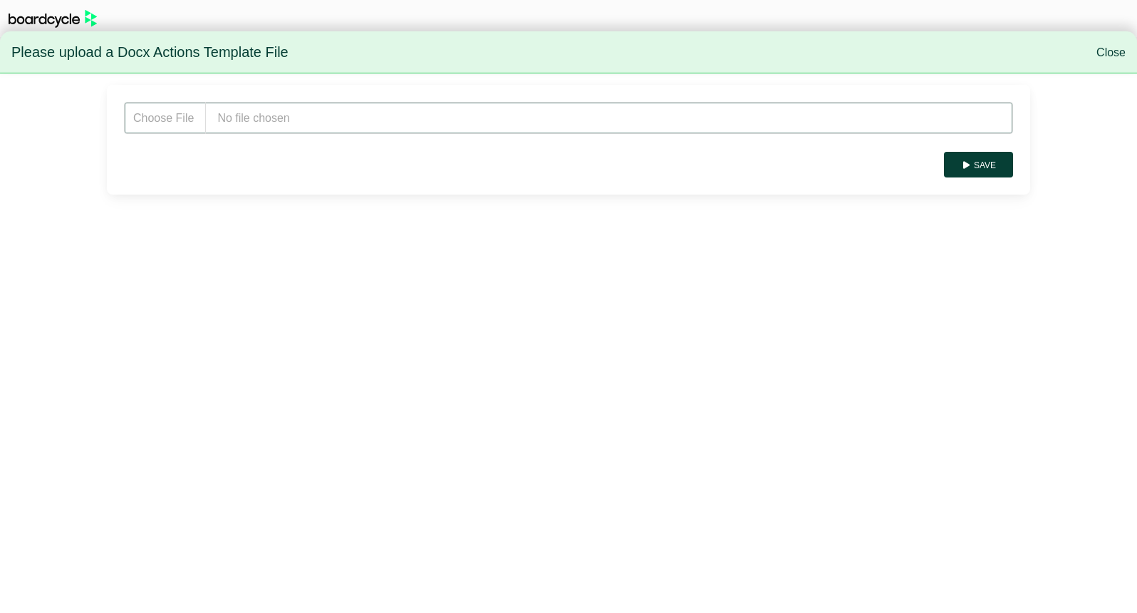
click at [285, 113] on input "file" at bounding box center [568, 118] width 889 height 32
type input "**********"
click at [1000, 162] on button "Save" at bounding box center [978, 165] width 69 height 26
